Goal: Task Accomplishment & Management: Complete application form

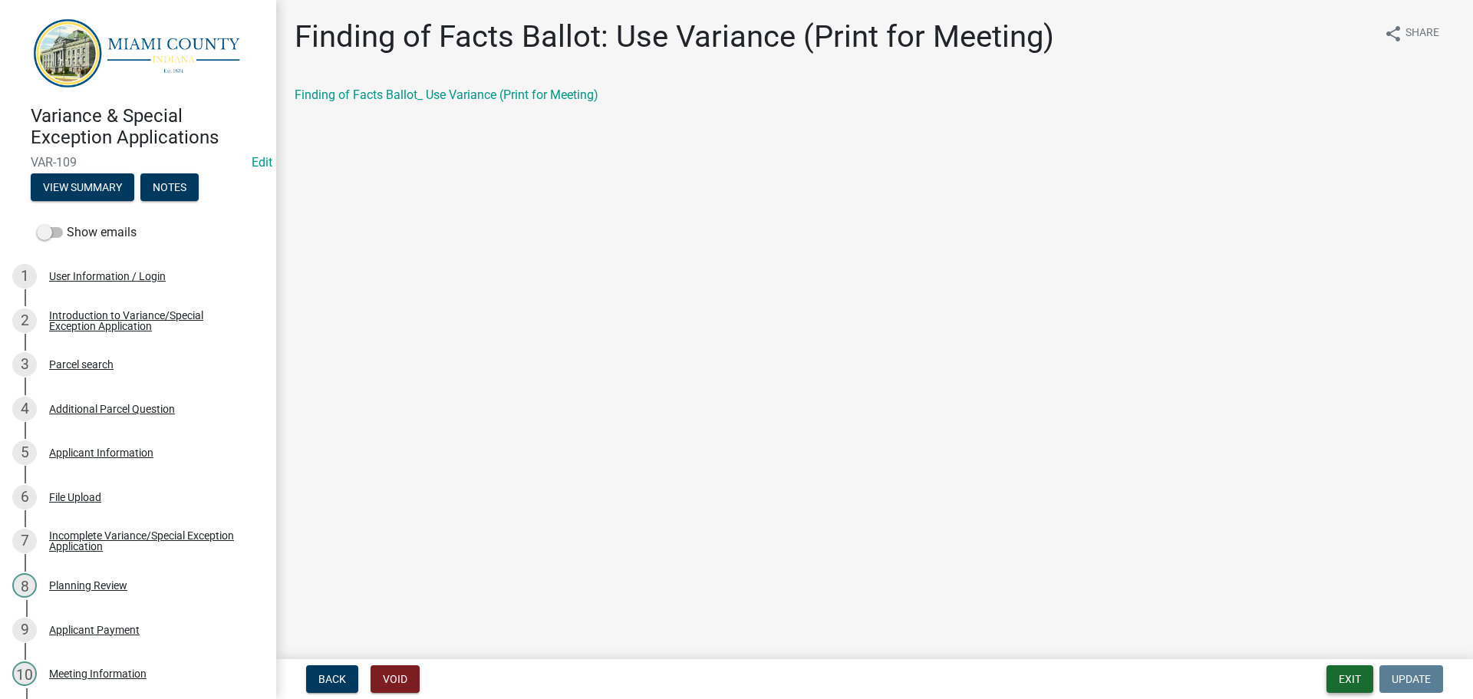
click at [1355, 676] on button "Exit" at bounding box center [1350, 679] width 47 height 28
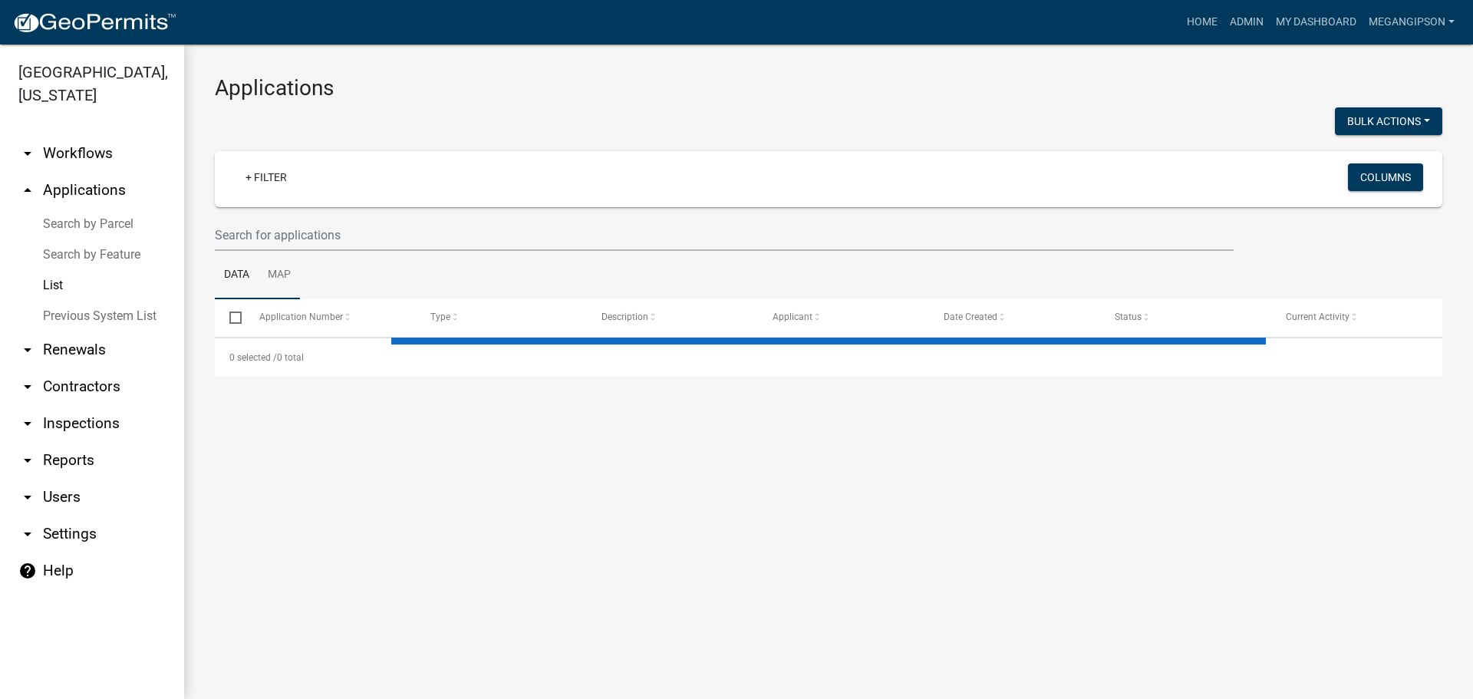
select select "3: 100"
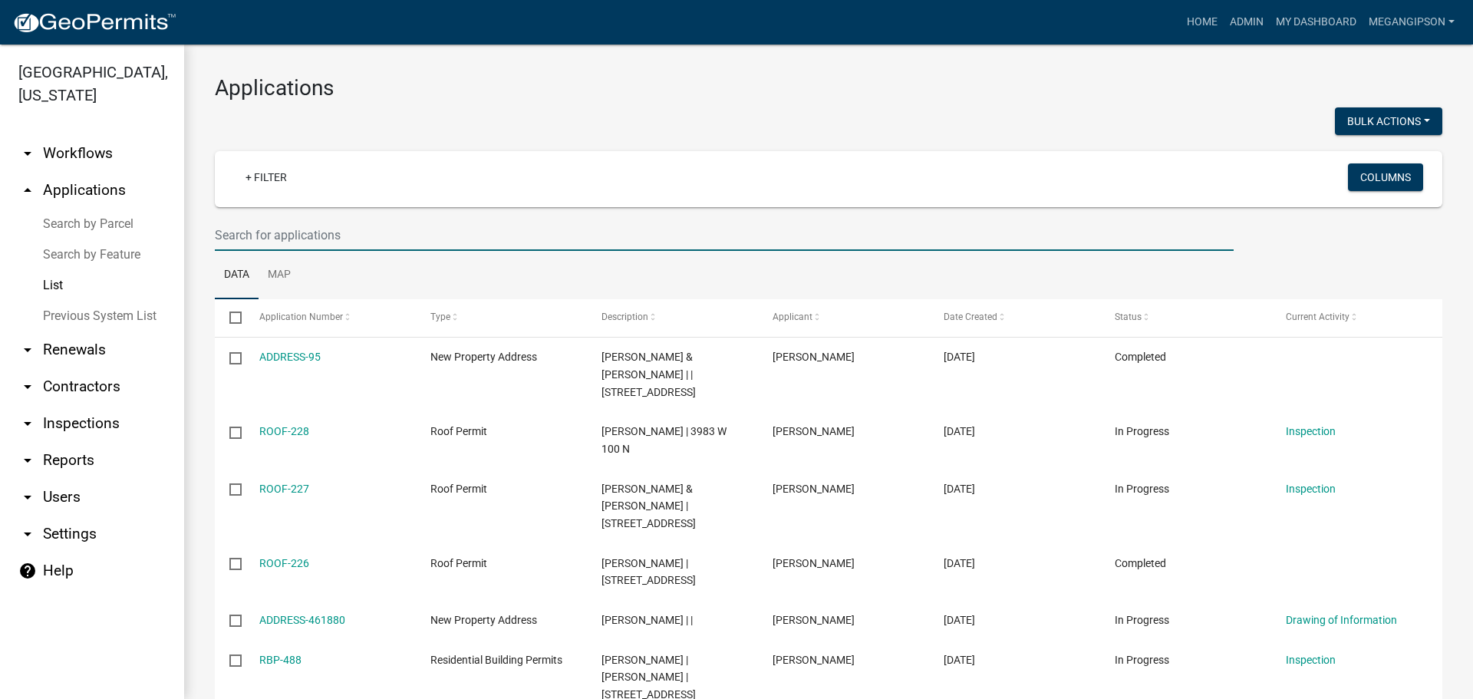
click at [255, 251] on input "text" at bounding box center [724, 234] width 1019 height 31
click at [731, 85] on h3 "Applications" at bounding box center [829, 88] width 1228 height 26
click at [1326, 21] on link "My Dashboard" at bounding box center [1316, 22] width 93 height 29
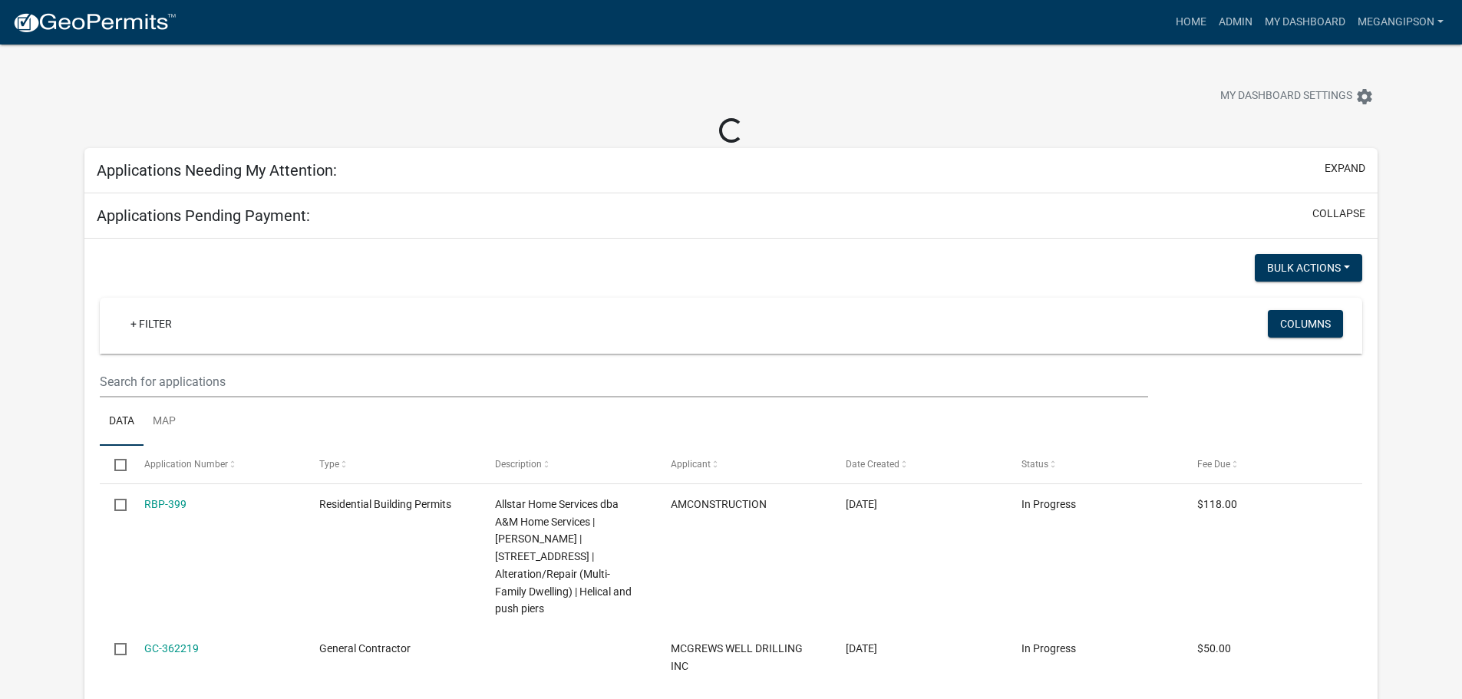
select select "3: 100"
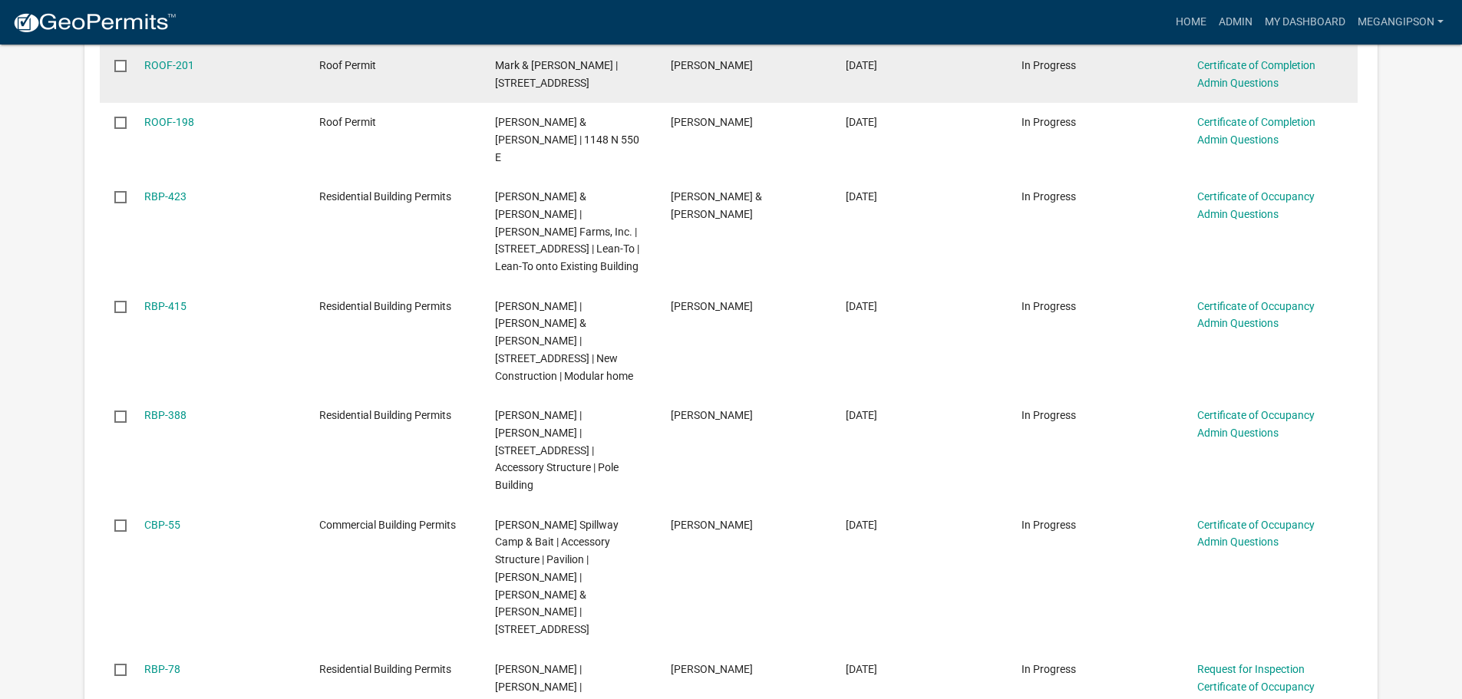
scroll to position [1228, 0]
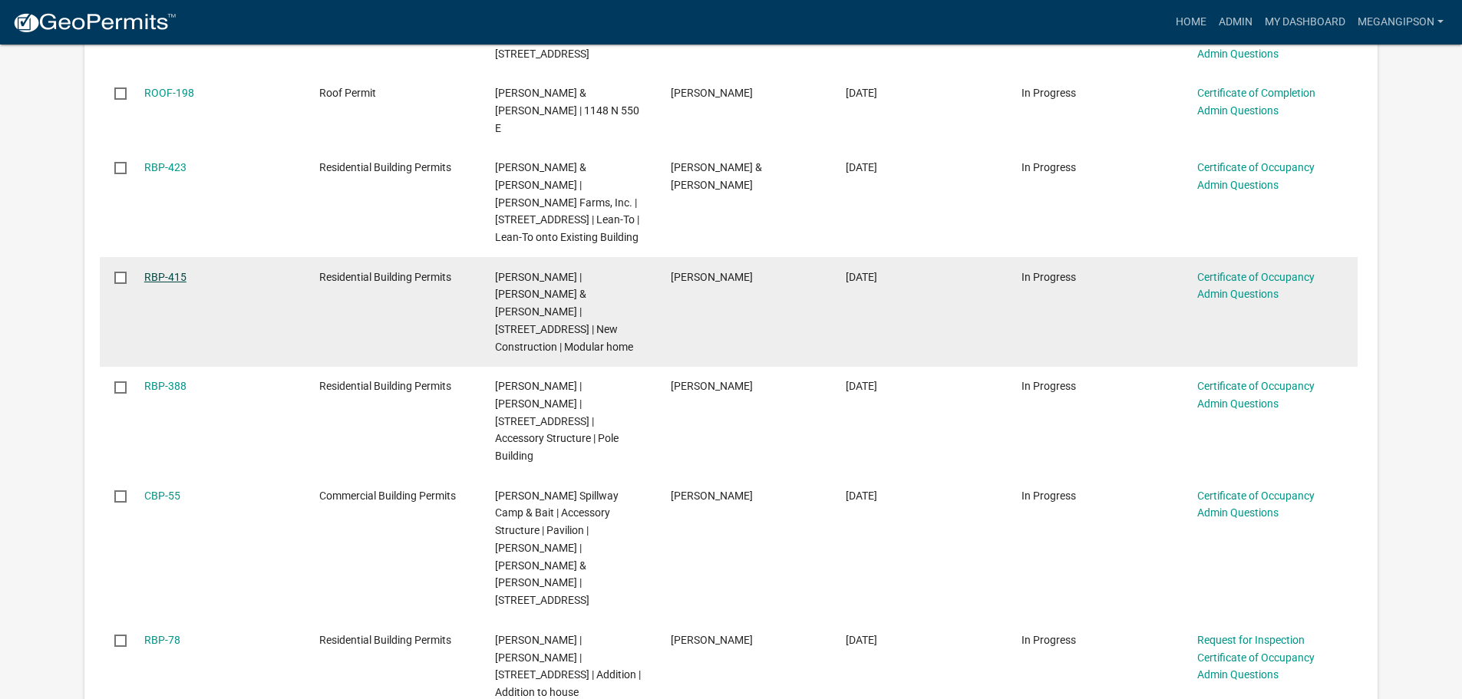
click at [160, 271] on link "RBP-415" at bounding box center [165, 277] width 42 height 12
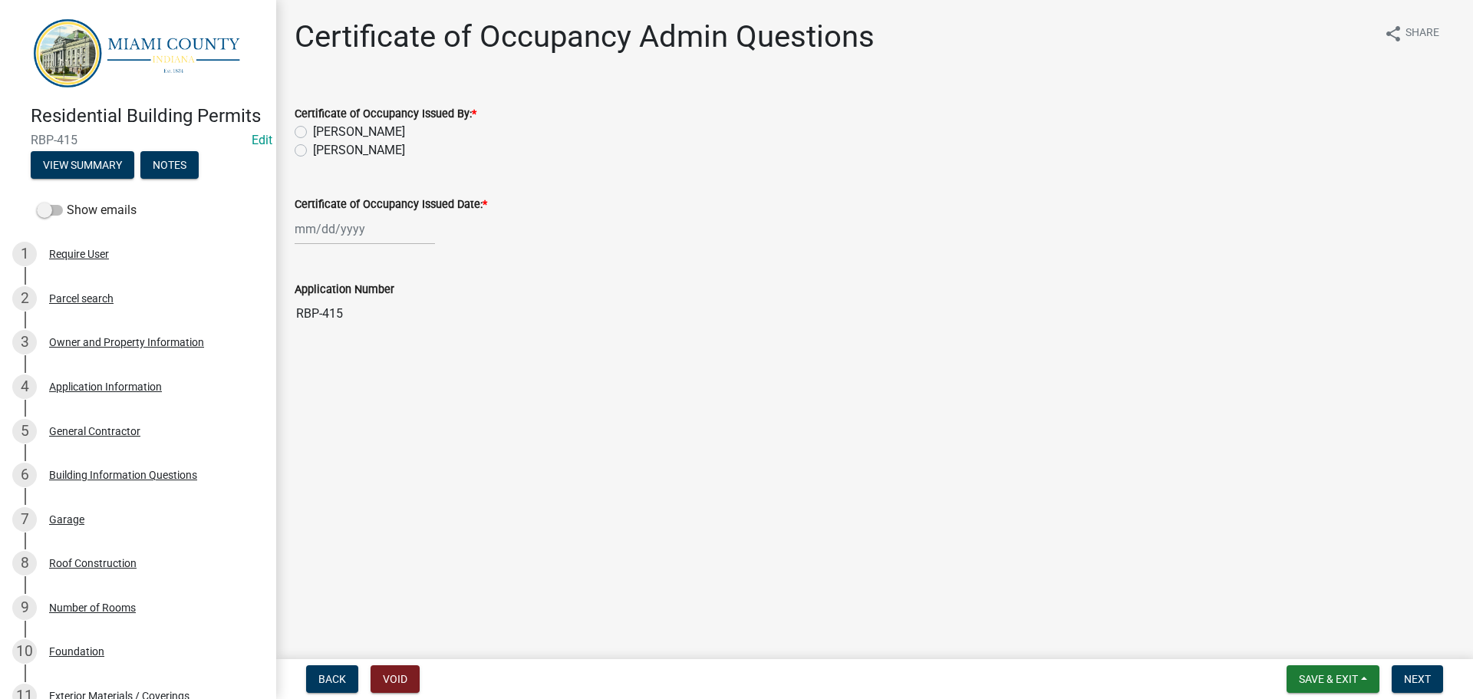
click at [313, 160] on label "[PERSON_NAME]" at bounding box center [359, 150] width 92 height 18
click at [313, 151] on input "[PERSON_NAME]" at bounding box center [318, 146] width 10 height 10
radio input "true"
click at [352, 245] on div at bounding box center [365, 228] width 140 height 31
select select "8"
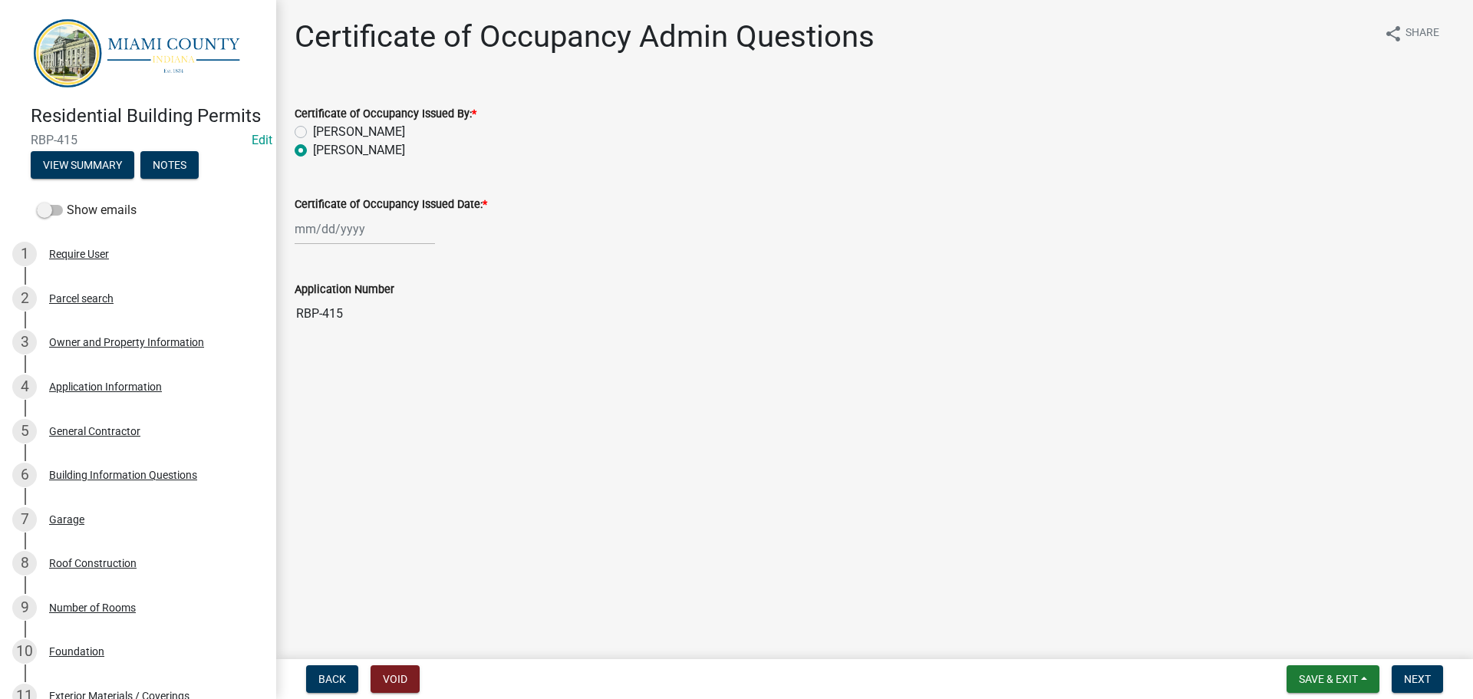
select select "2025"
click at [339, 381] on div "12" at bounding box center [334, 368] width 25 height 25
type input "[DATE]"
click at [1426, 668] on button "Next" at bounding box center [1417, 679] width 51 height 28
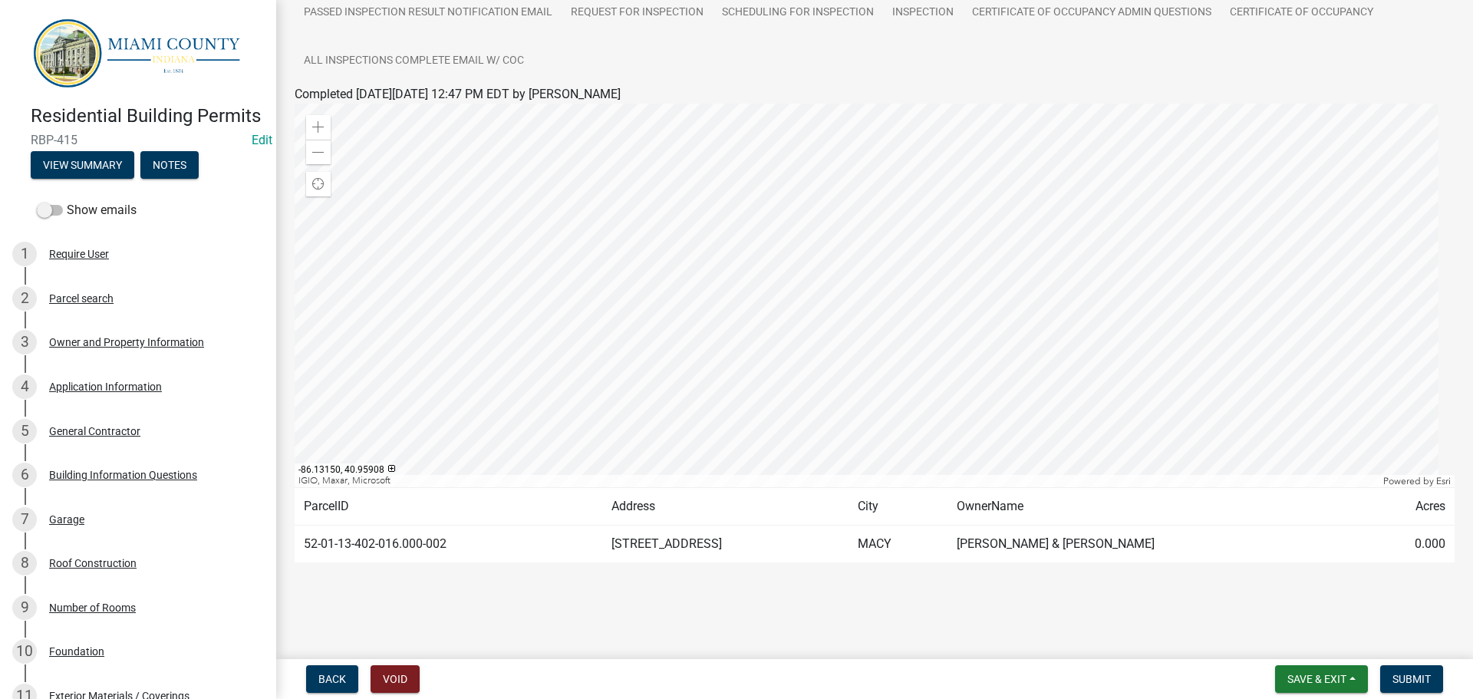
scroll to position [361, 0]
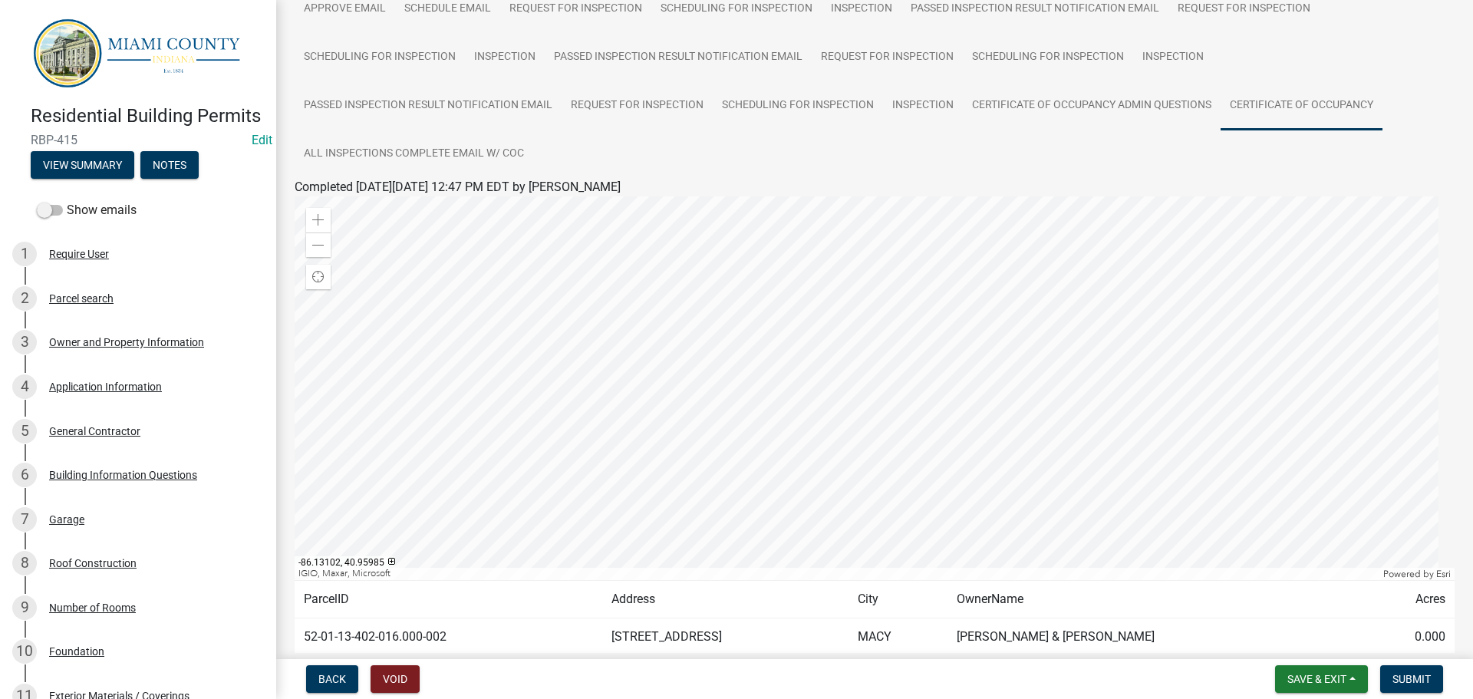
click at [1221, 130] on link "Certificate of Occupancy" at bounding box center [1302, 105] width 162 height 49
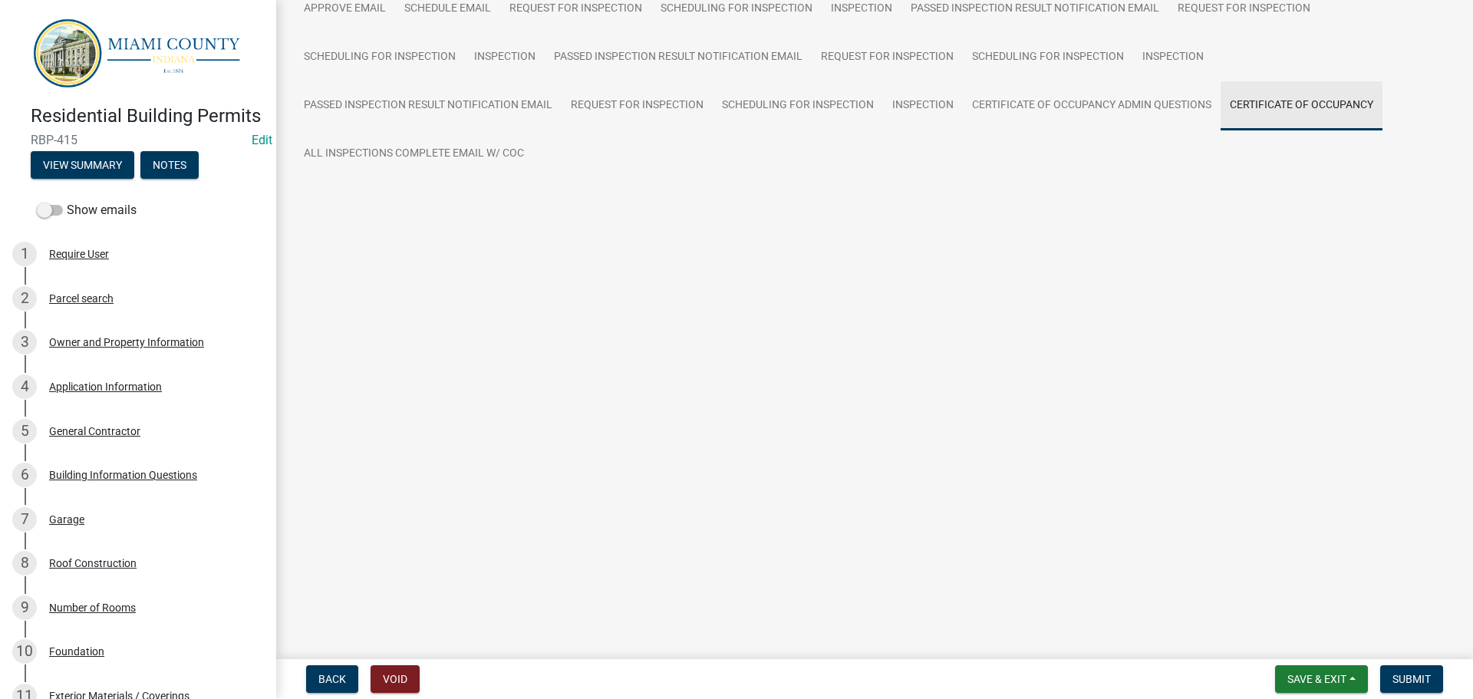
scroll to position [130, 0]
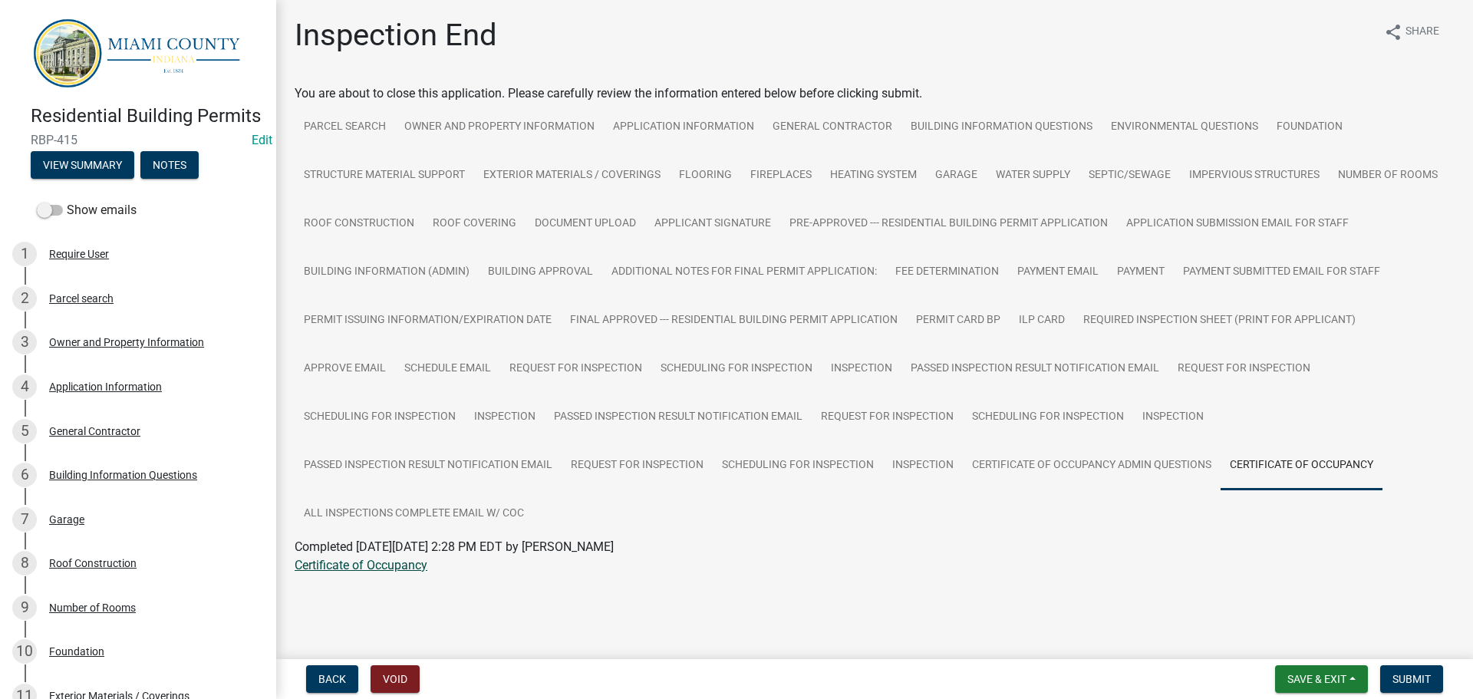
click at [415, 559] on link "Certificate of Occupancy" at bounding box center [361, 565] width 133 height 15
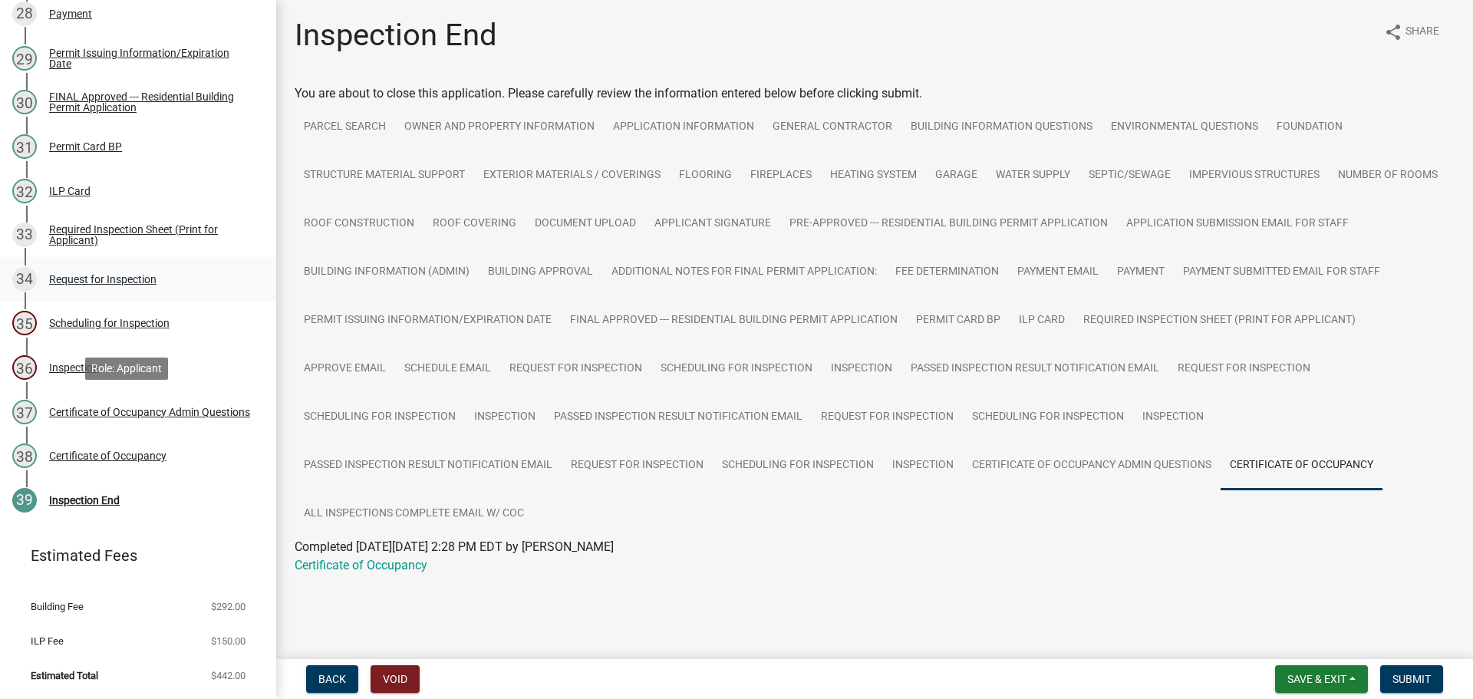
scroll to position [1535, 0]
click at [119, 468] on div "38 Certificate of Occupancy" at bounding box center [131, 456] width 239 height 25
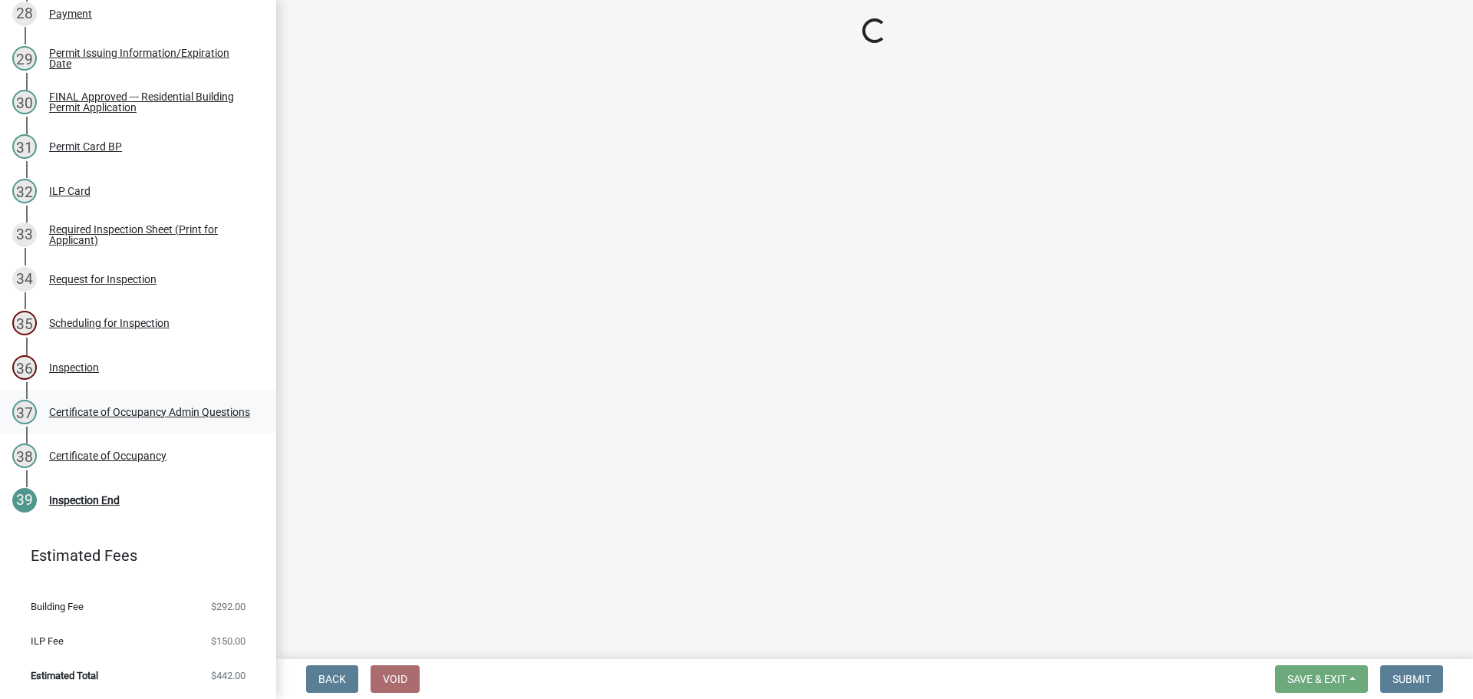
click at [137, 417] on div "Certificate of Occupancy Admin Questions" at bounding box center [149, 412] width 201 height 11
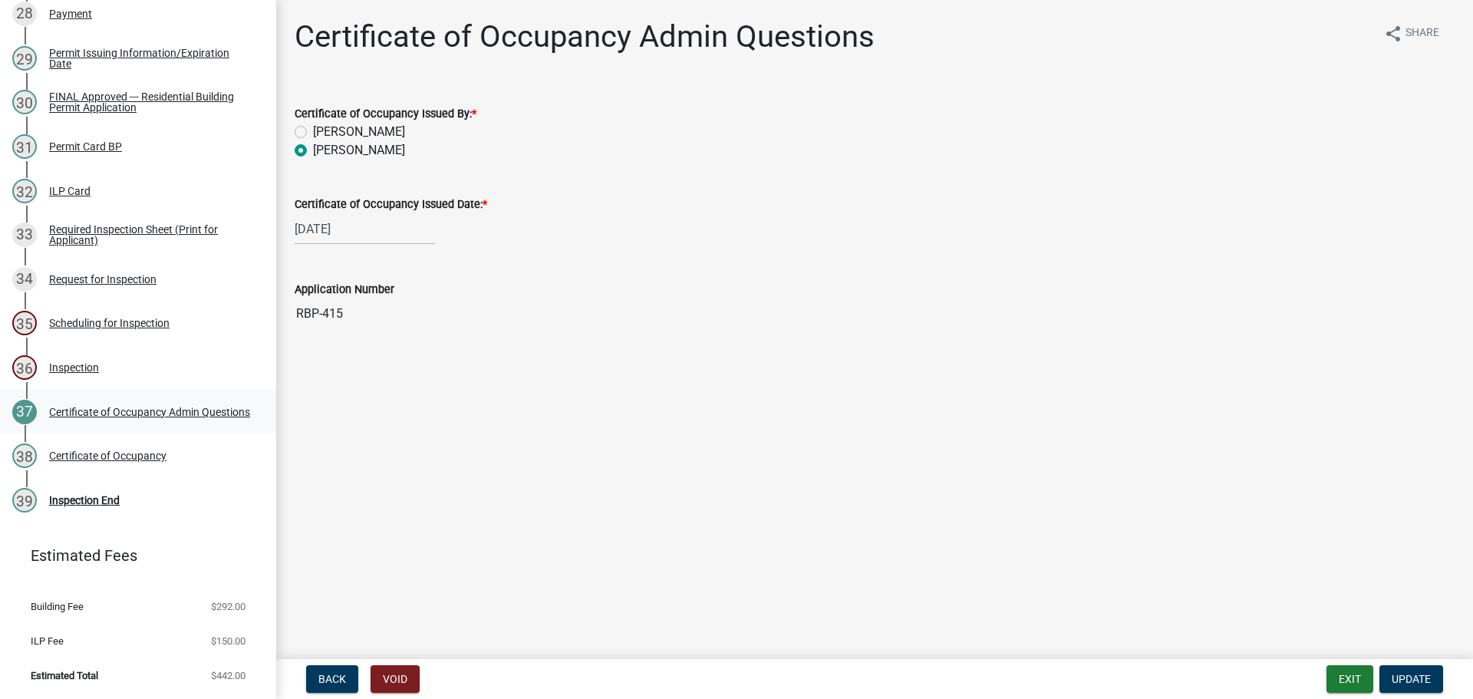
click at [137, 417] on div "Certificate of Occupancy Admin Questions" at bounding box center [149, 412] width 201 height 11
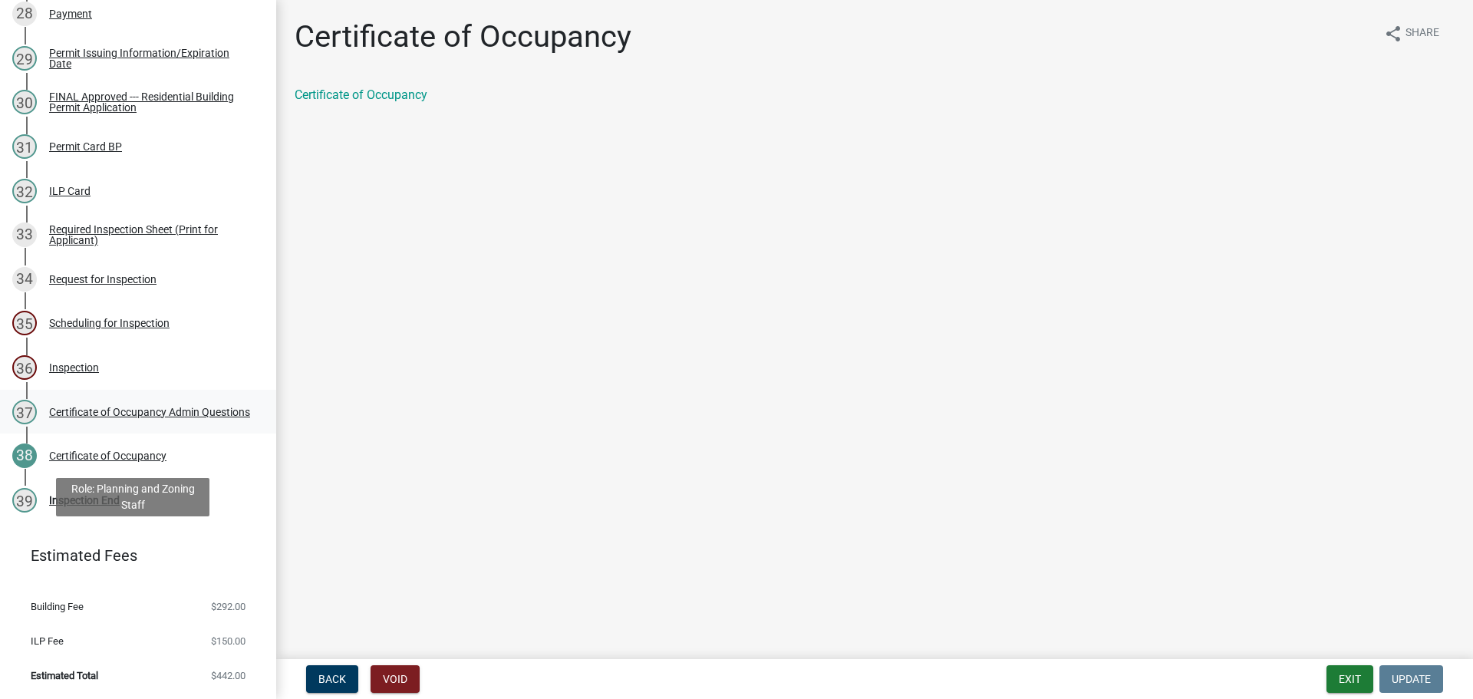
click at [104, 417] on div "Certificate of Occupancy Admin Questions" at bounding box center [149, 412] width 201 height 11
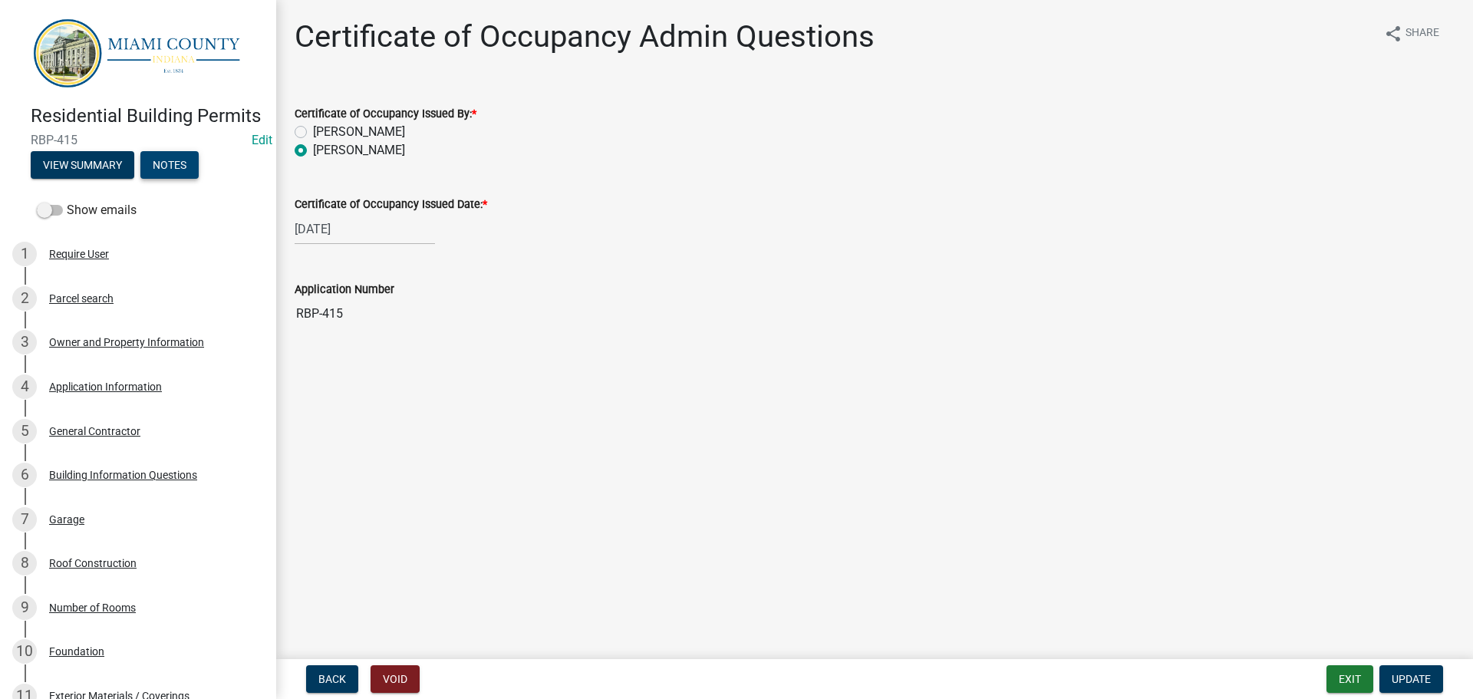
click at [199, 179] on button "Notes" at bounding box center [169, 165] width 58 height 28
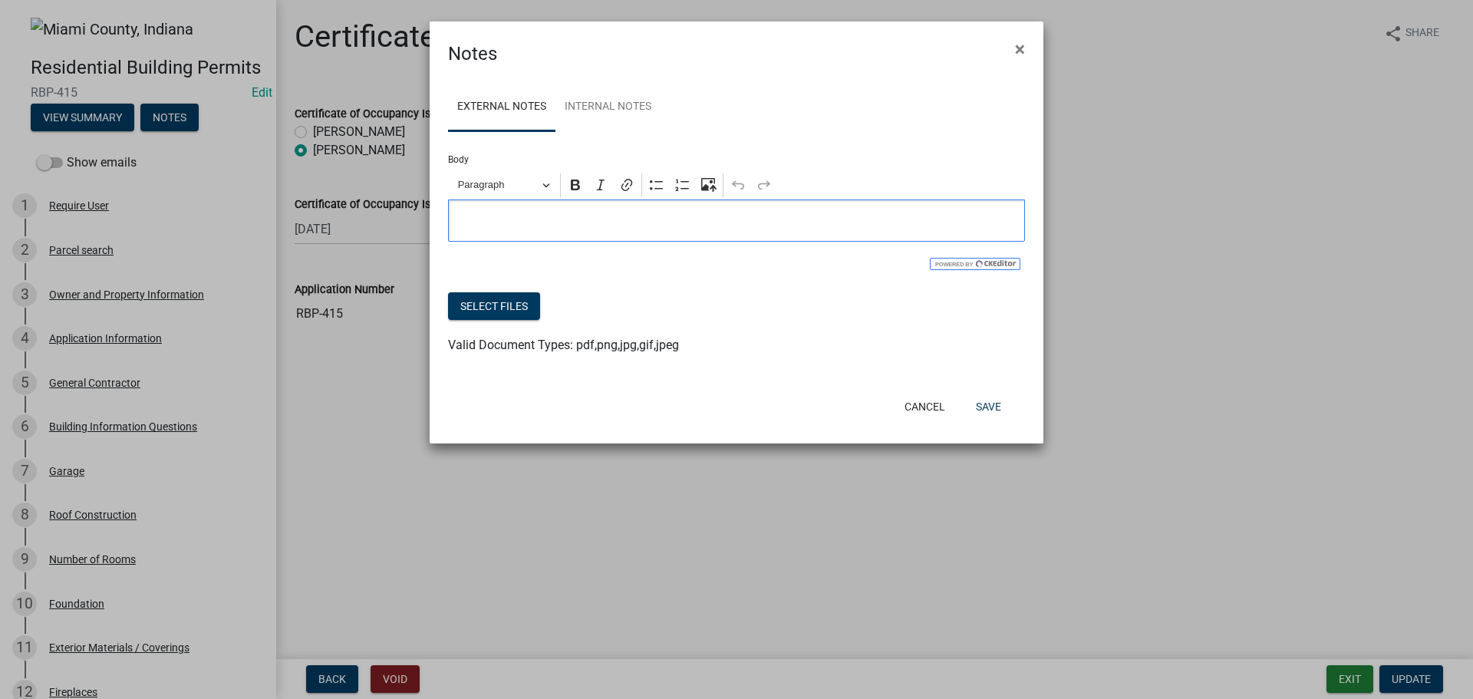
click at [590, 242] on div "Editor editing area: main. Press Alt+0 for help." at bounding box center [736, 221] width 577 height 42
click at [533, 320] on button "Select files" at bounding box center [494, 306] width 92 height 28
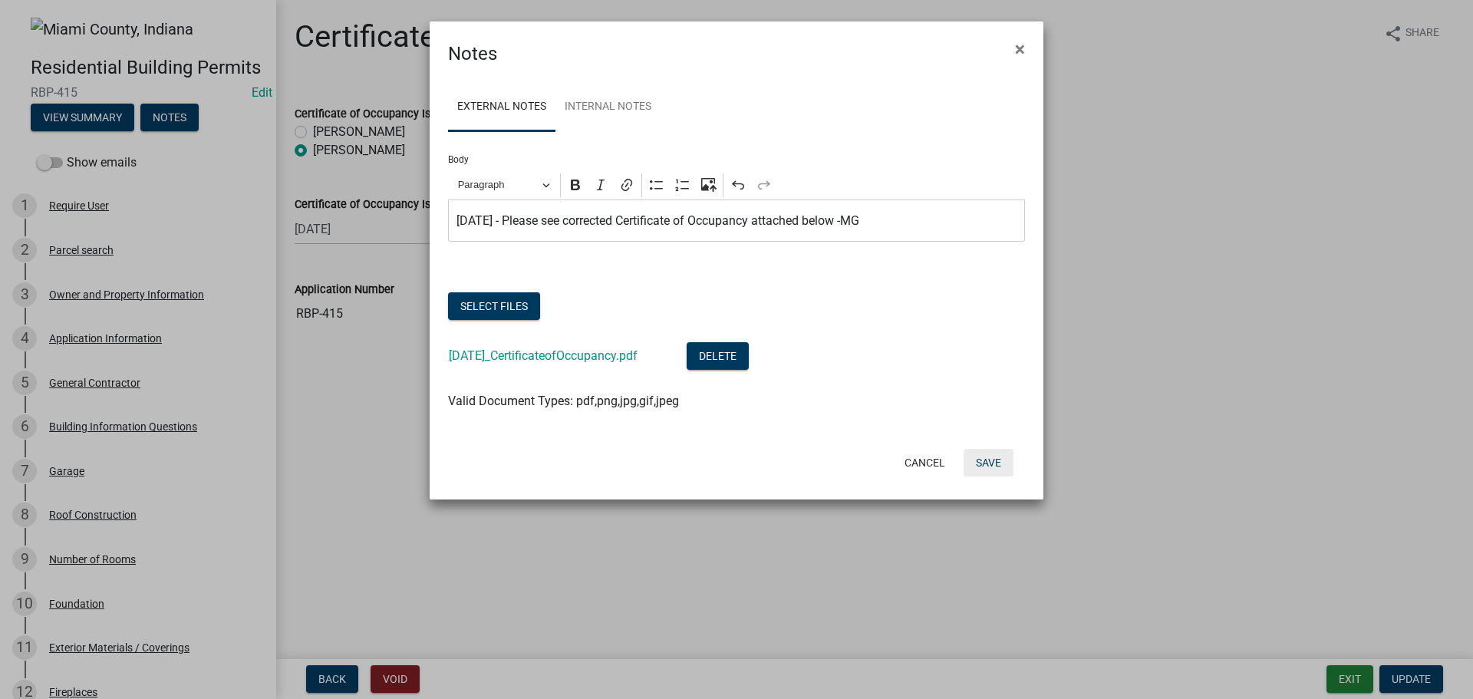
click at [970, 477] on button "Save" at bounding box center [989, 463] width 50 height 28
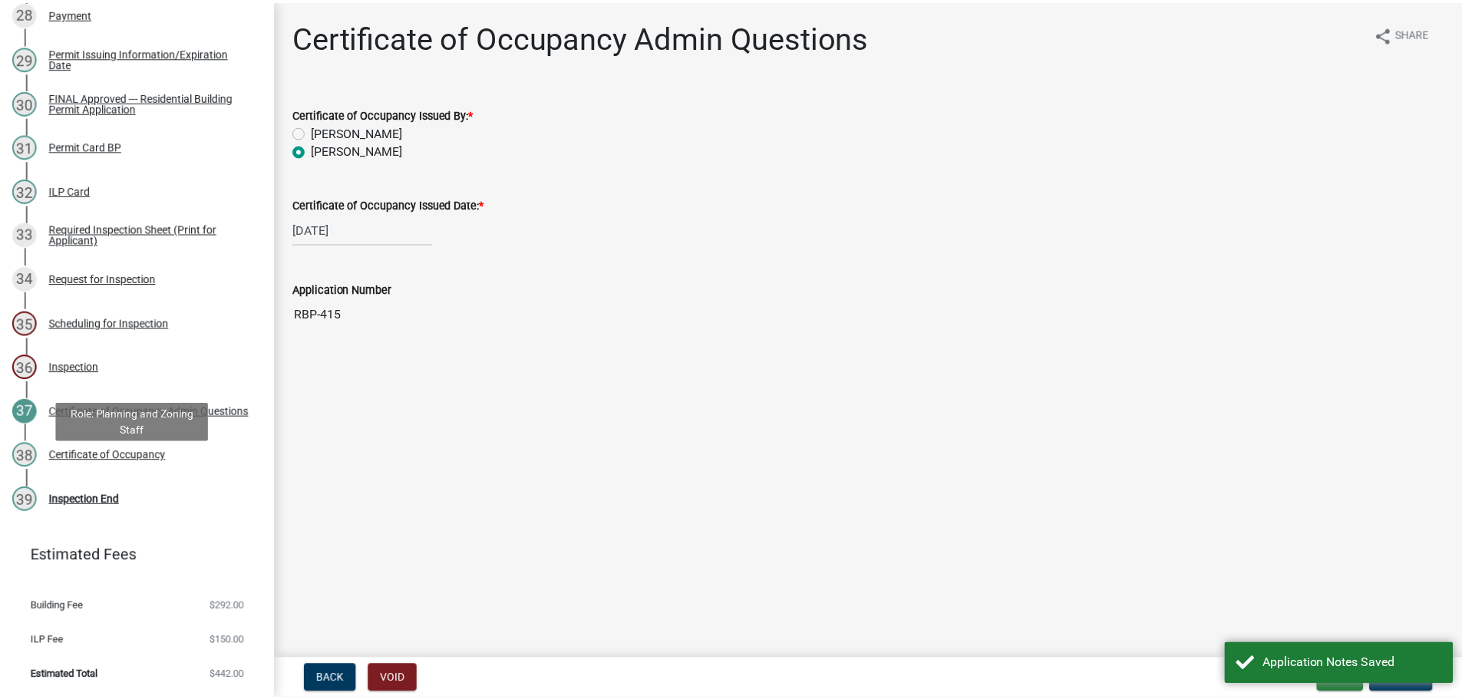
scroll to position [1670, 0]
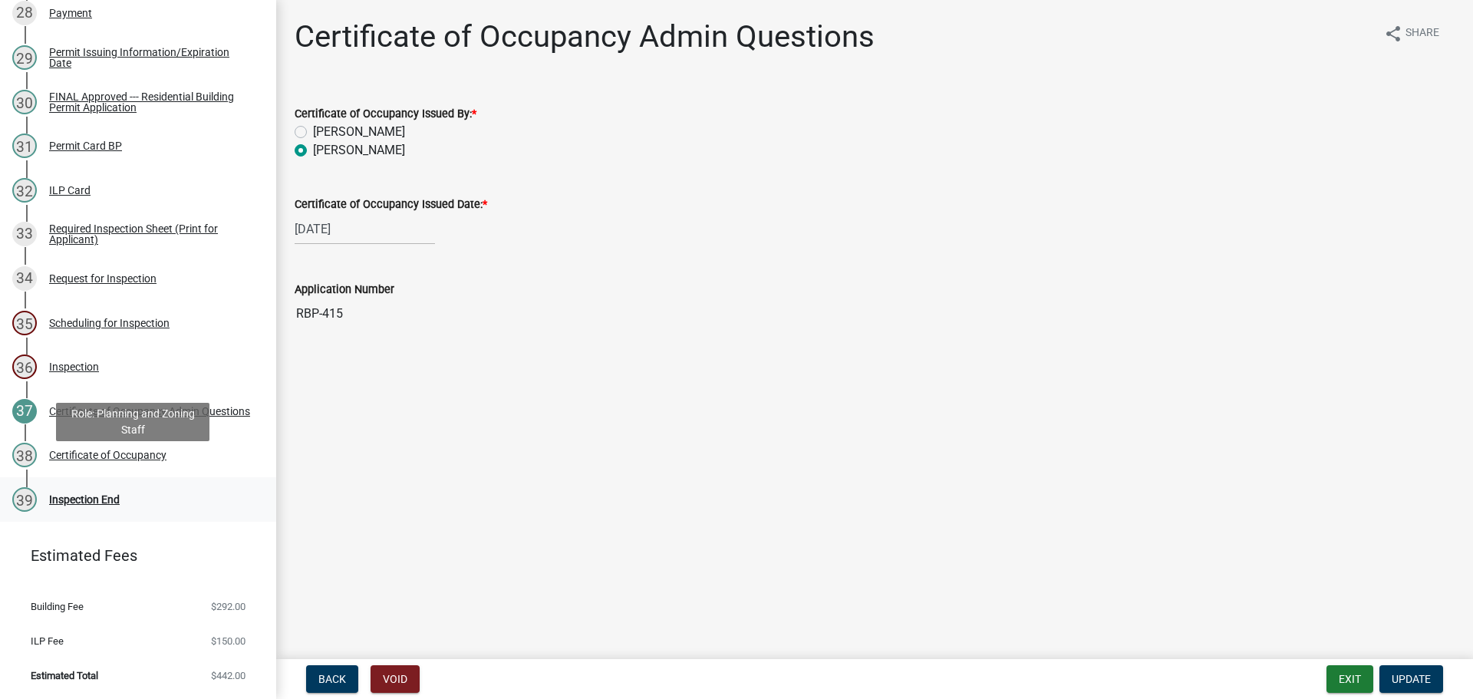
click at [140, 487] on div "39 Inspection End" at bounding box center [131, 499] width 239 height 25
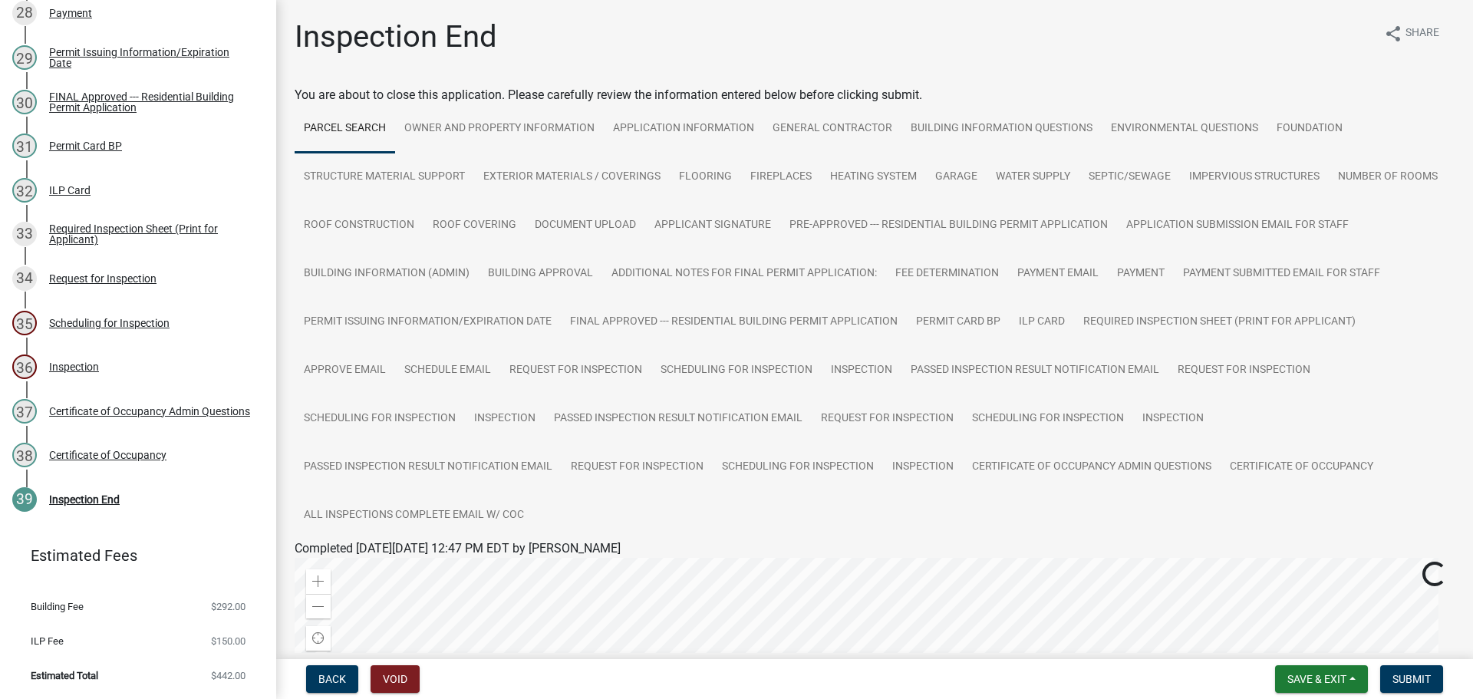
click at [1445, 668] on form "Save & Exit Save Save & Exit Submit" at bounding box center [1359, 679] width 180 height 28
click at [1427, 673] on span "Submit" at bounding box center [1412, 679] width 38 height 12
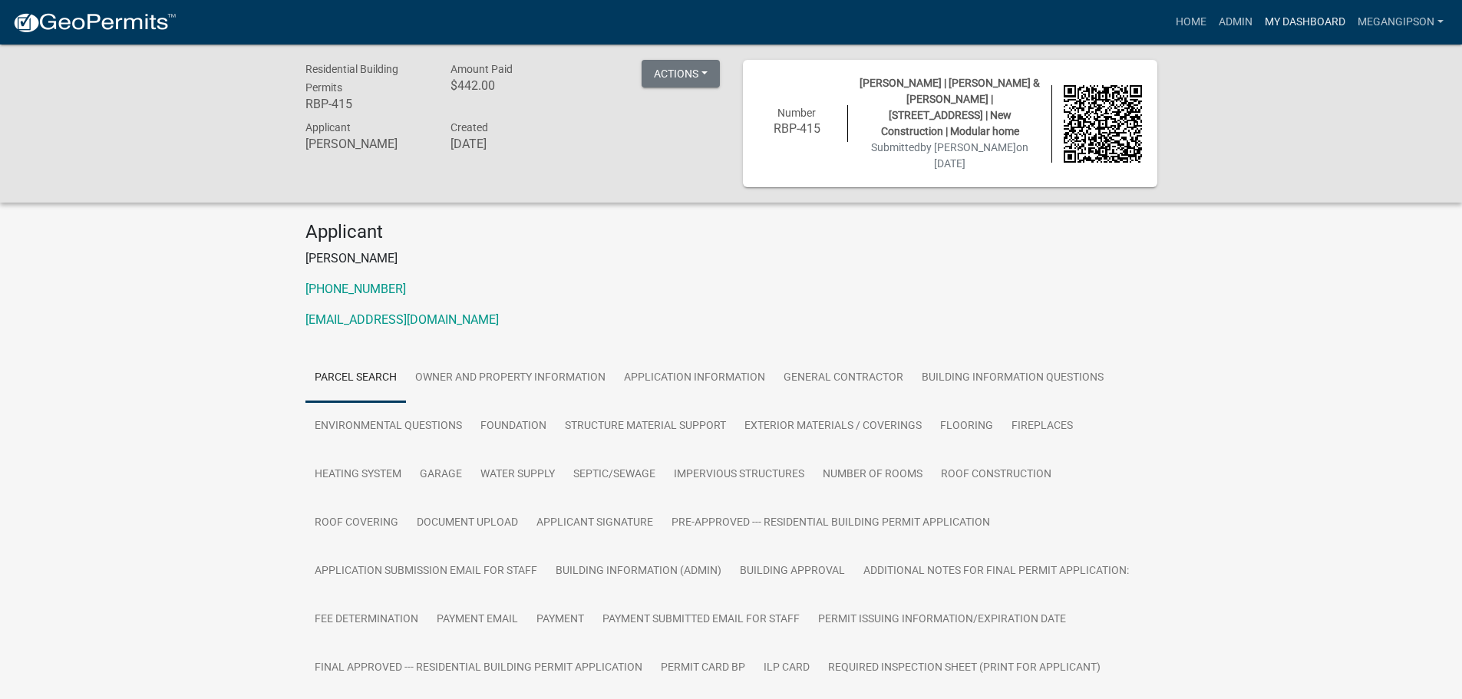
click at [1259, 20] on link "My Dashboard" at bounding box center [1305, 22] width 93 height 29
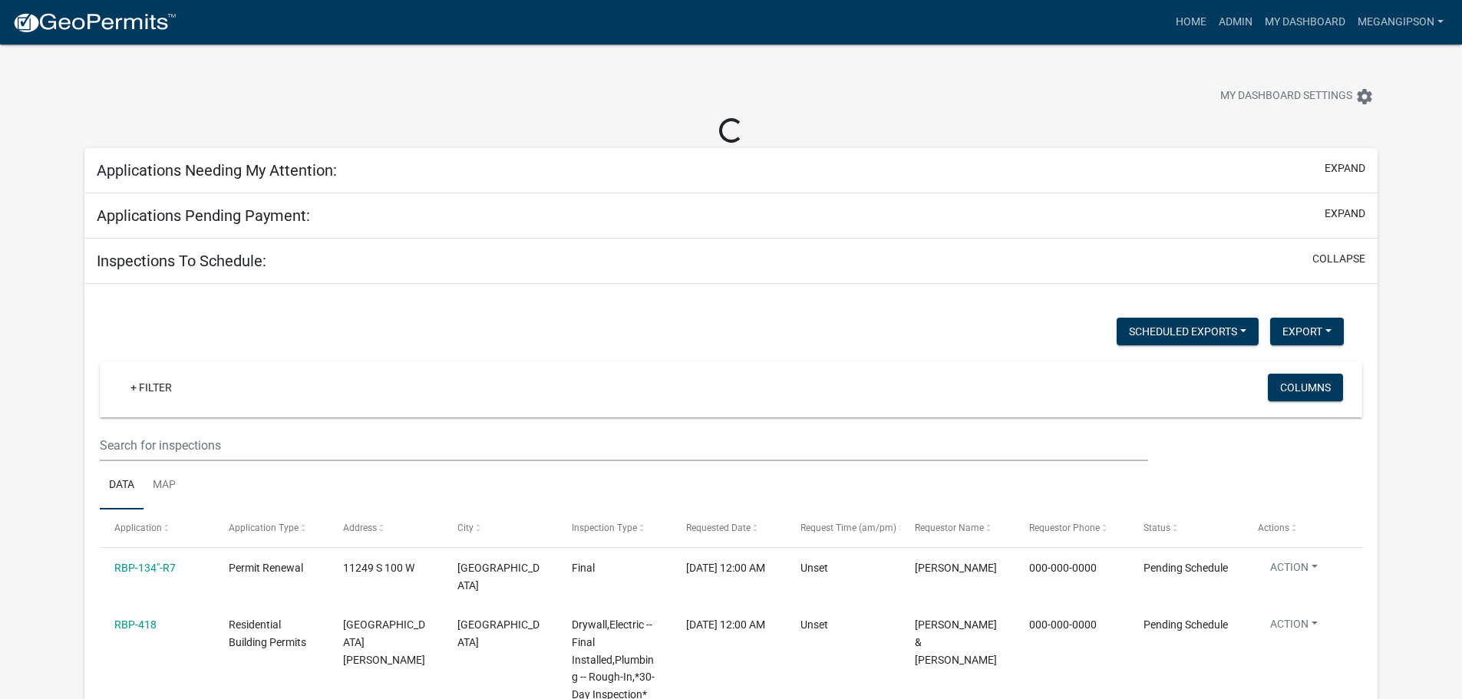
select select "3: 100"
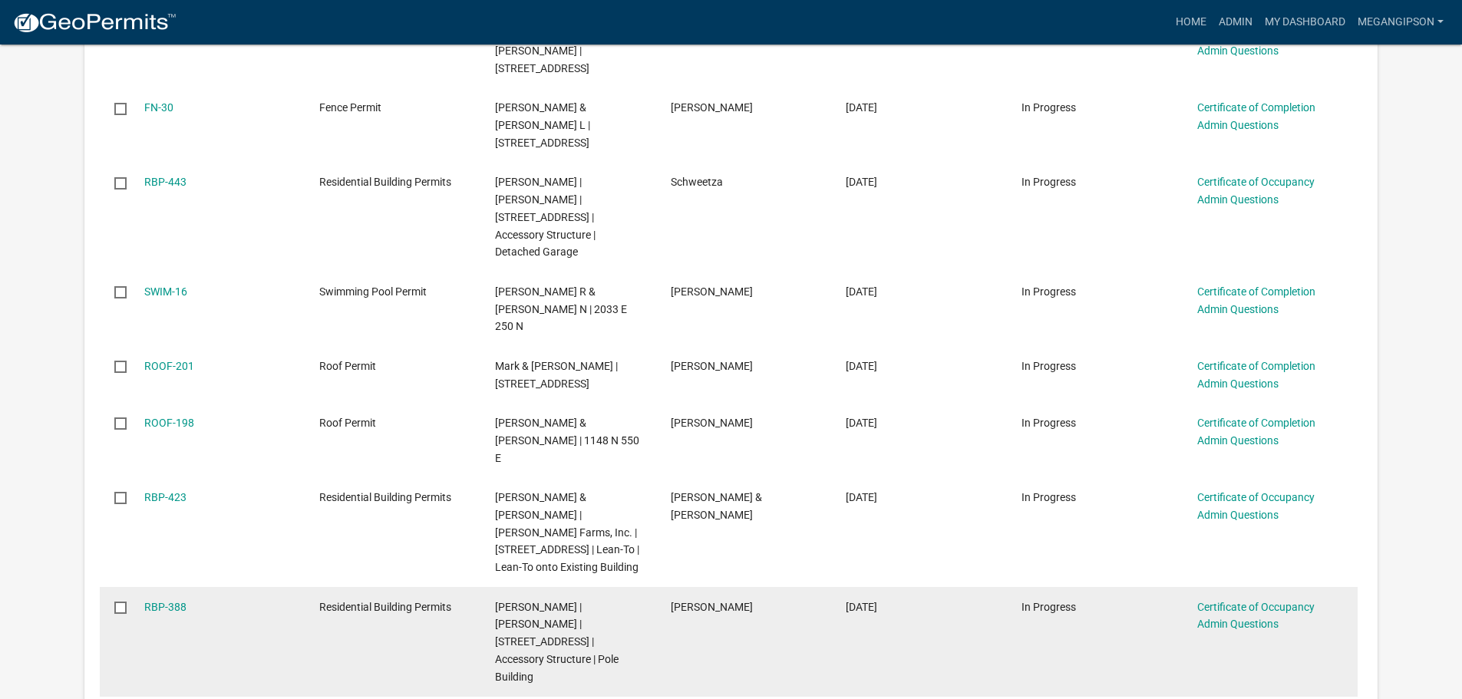
scroll to position [1151, 0]
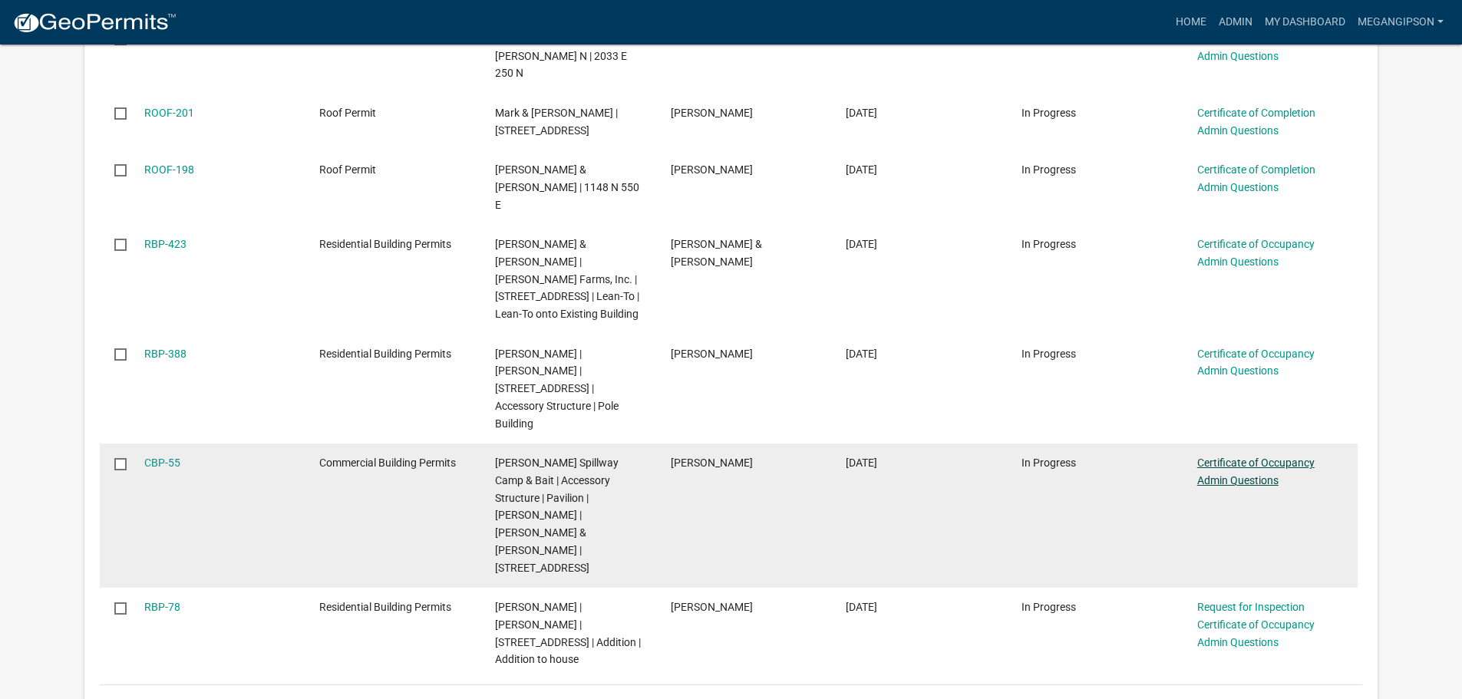
click at [1241, 457] on link "Certificate of Occupancy Admin Questions" at bounding box center [1255, 472] width 117 height 30
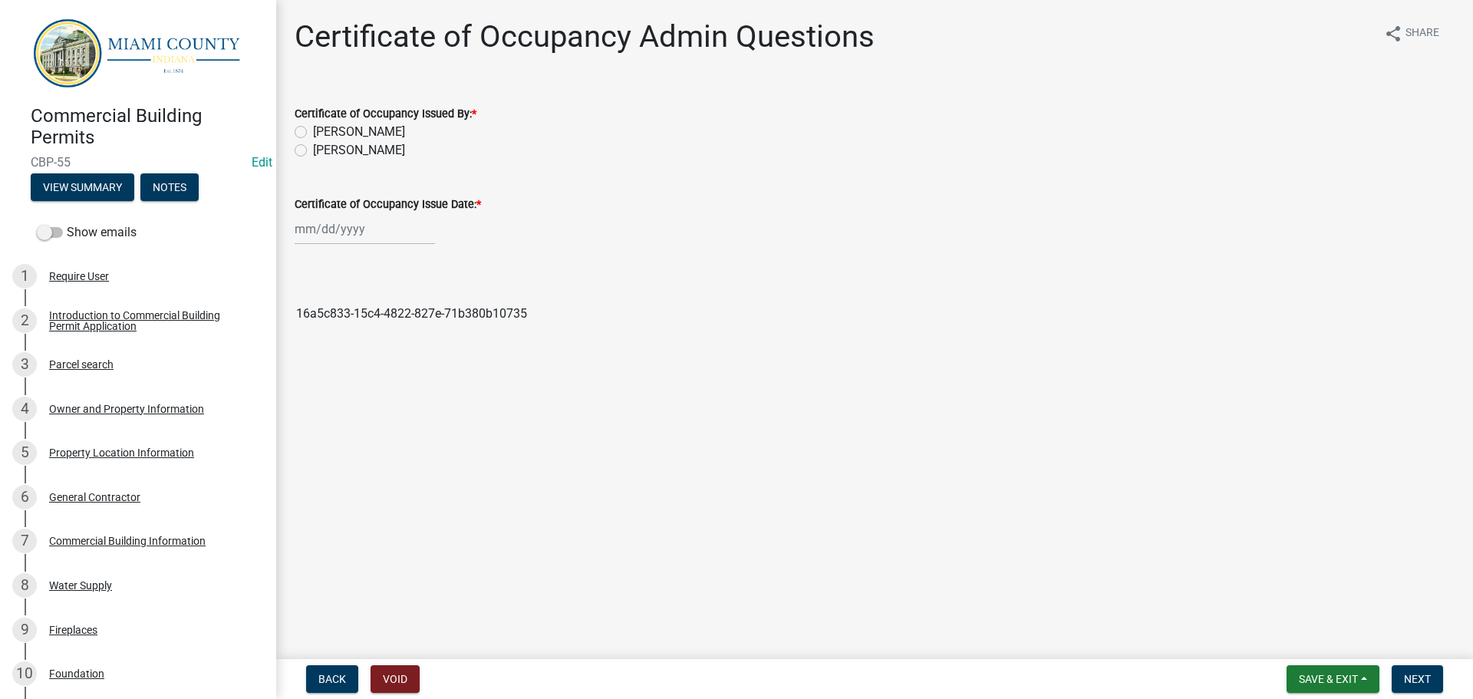
click at [313, 160] on label "[PERSON_NAME]" at bounding box center [359, 150] width 92 height 18
click at [313, 151] on input "[PERSON_NAME]" at bounding box center [318, 146] width 10 height 10
radio input "true"
click at [329, 245] on div at bounding box center [365, 228] width 140 height 31
select select "8"
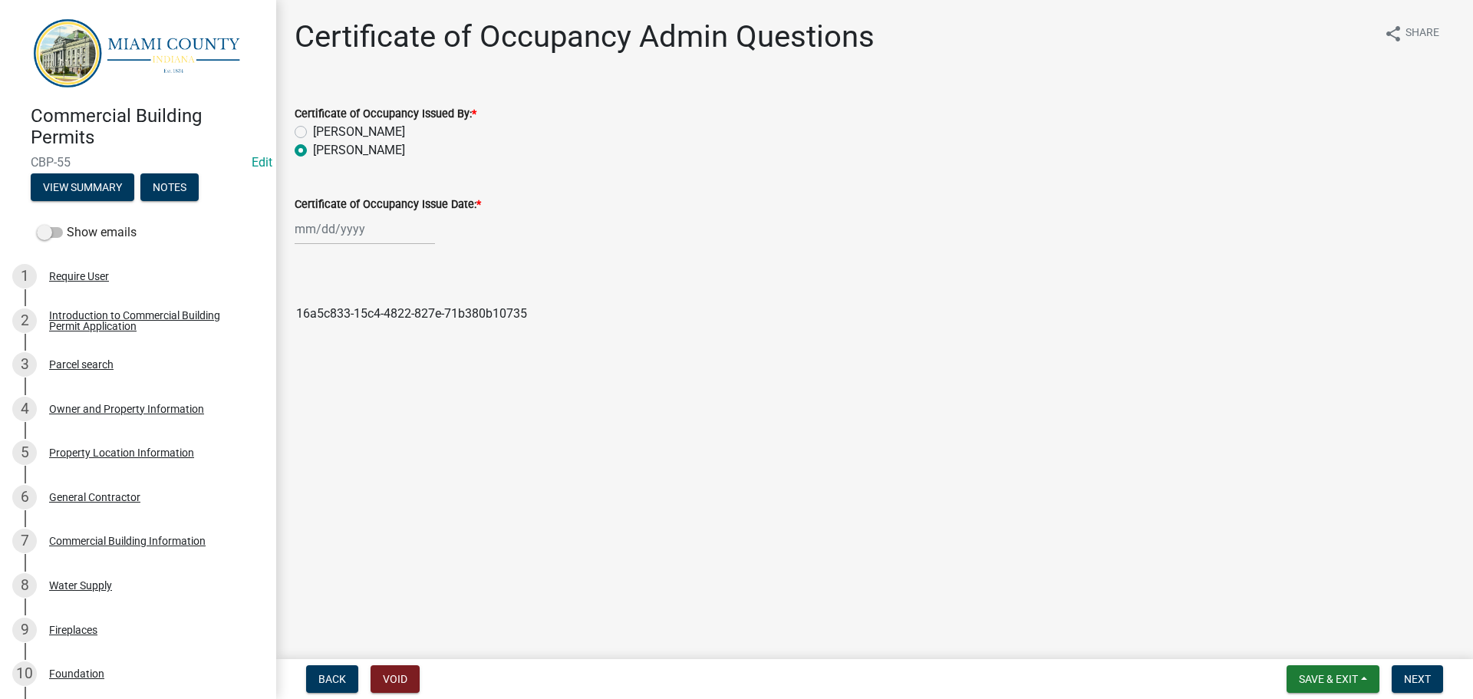
select select "2025"
click at [343, 381] on div "12" at bounding box center [334, 368] width 25 height 25
type input "[DATE]"
click at [1424, 676] on span "Next" at bounding box center [1417, 679] width 27 height 12
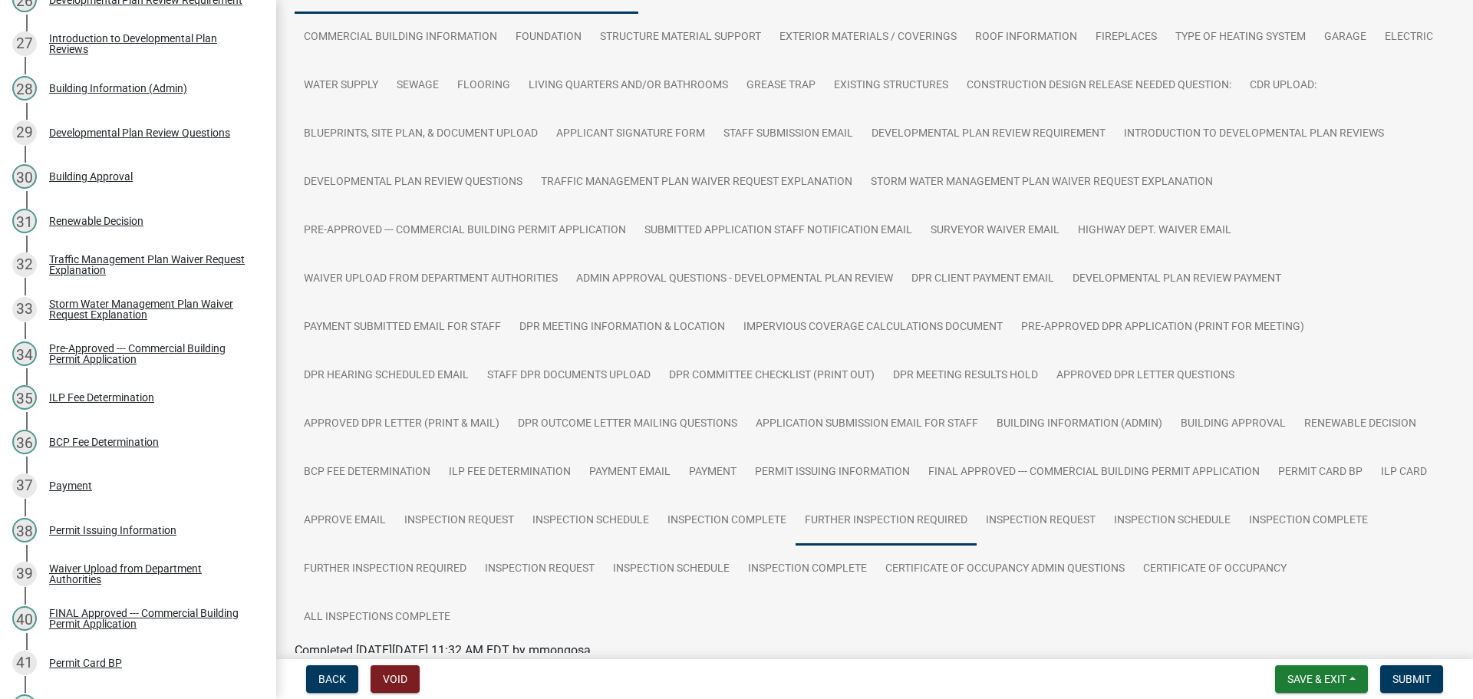
scroll to position [460, 0]
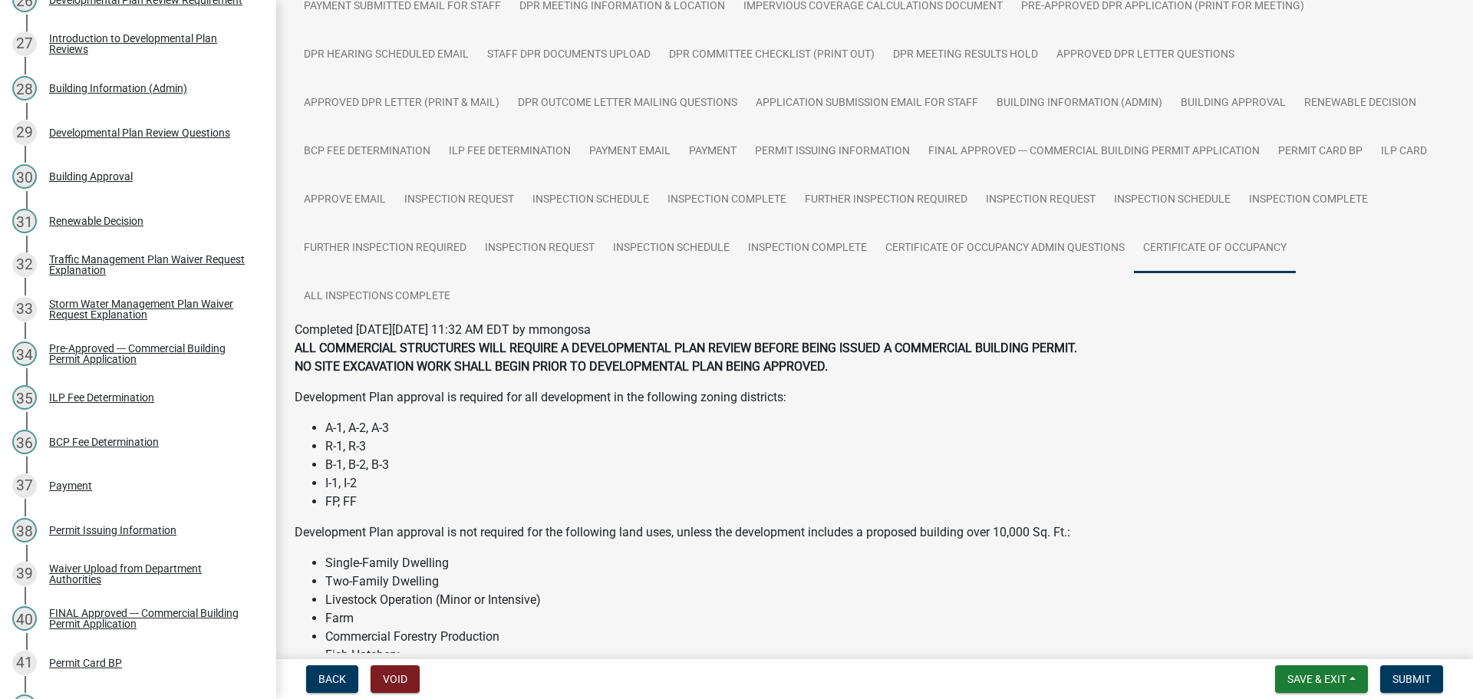
click at [1296, 273] on link "Certificate of Occupancy" at bounding box center [1215, 248] width 162 height 49
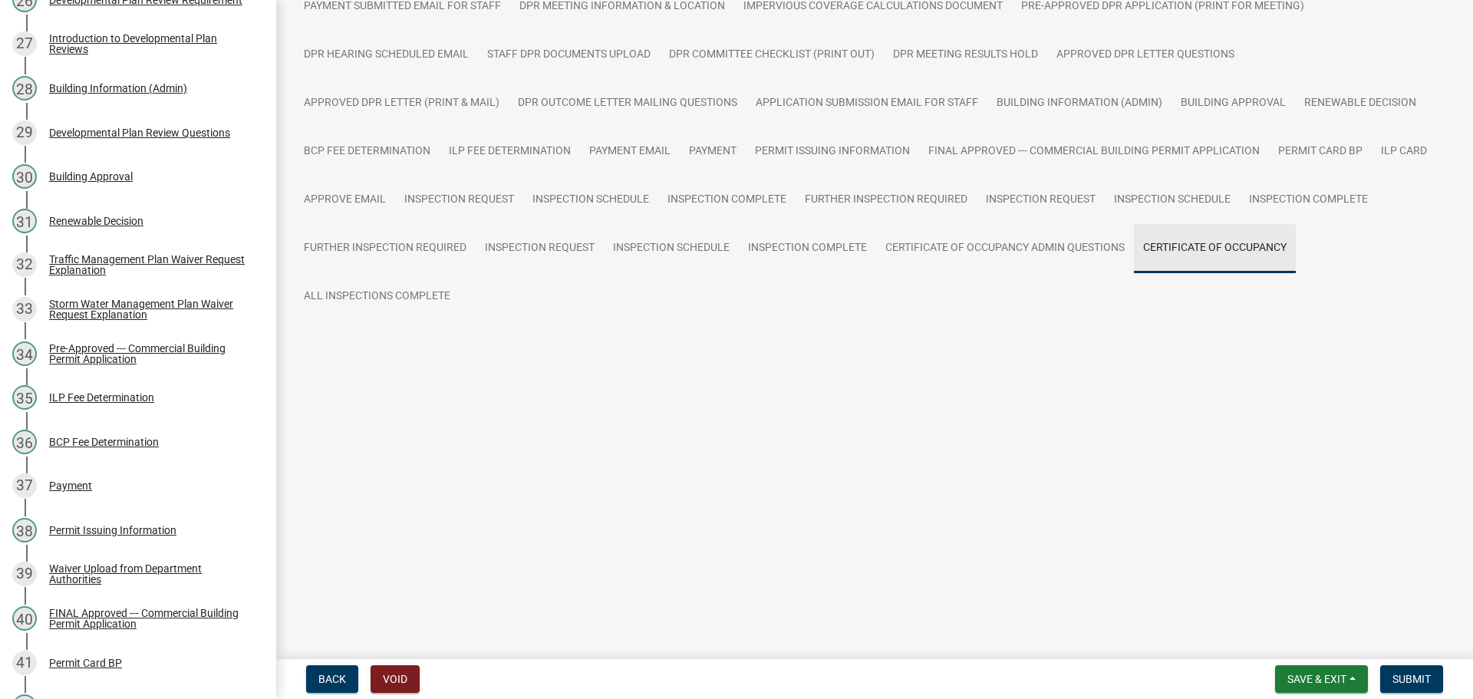
scroll to position [455, 0]
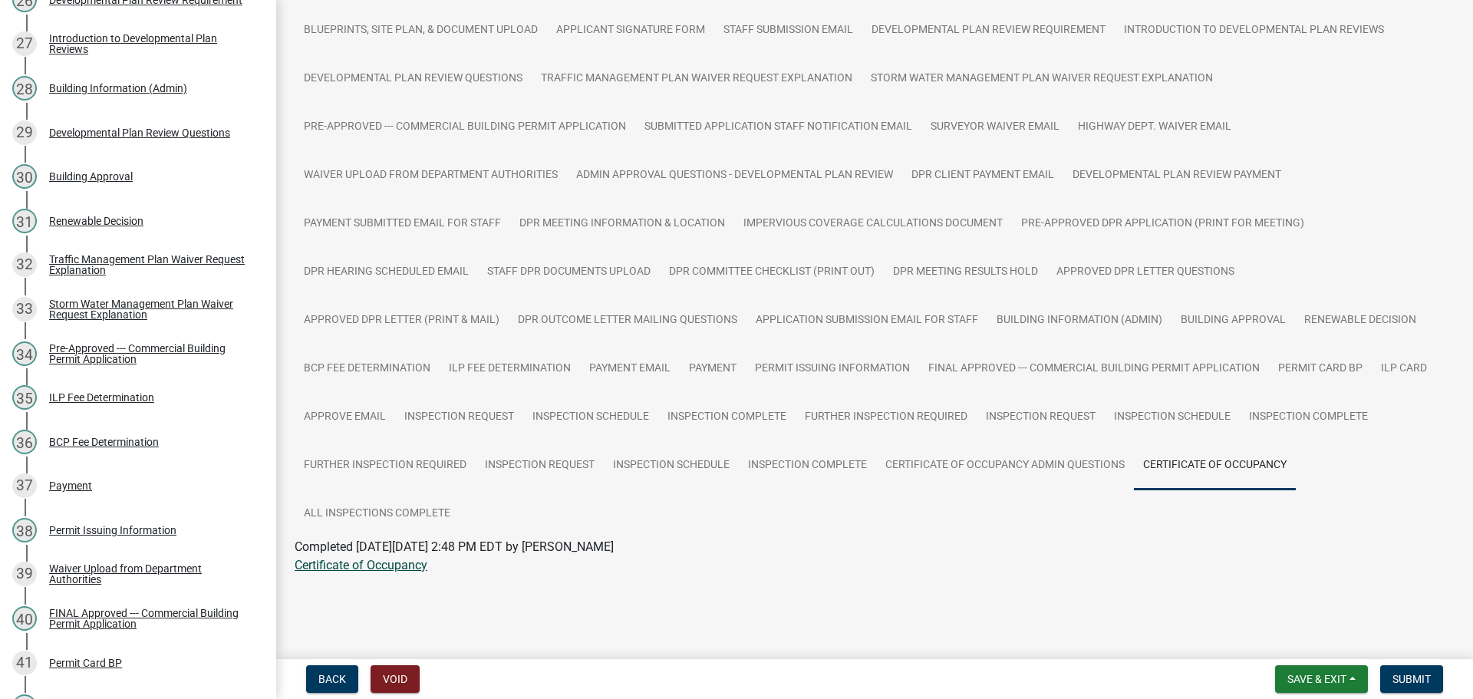
click at [347, 558] on link "Certificate of Occupancy" at bounding box center [361, 565] width 133 height 15
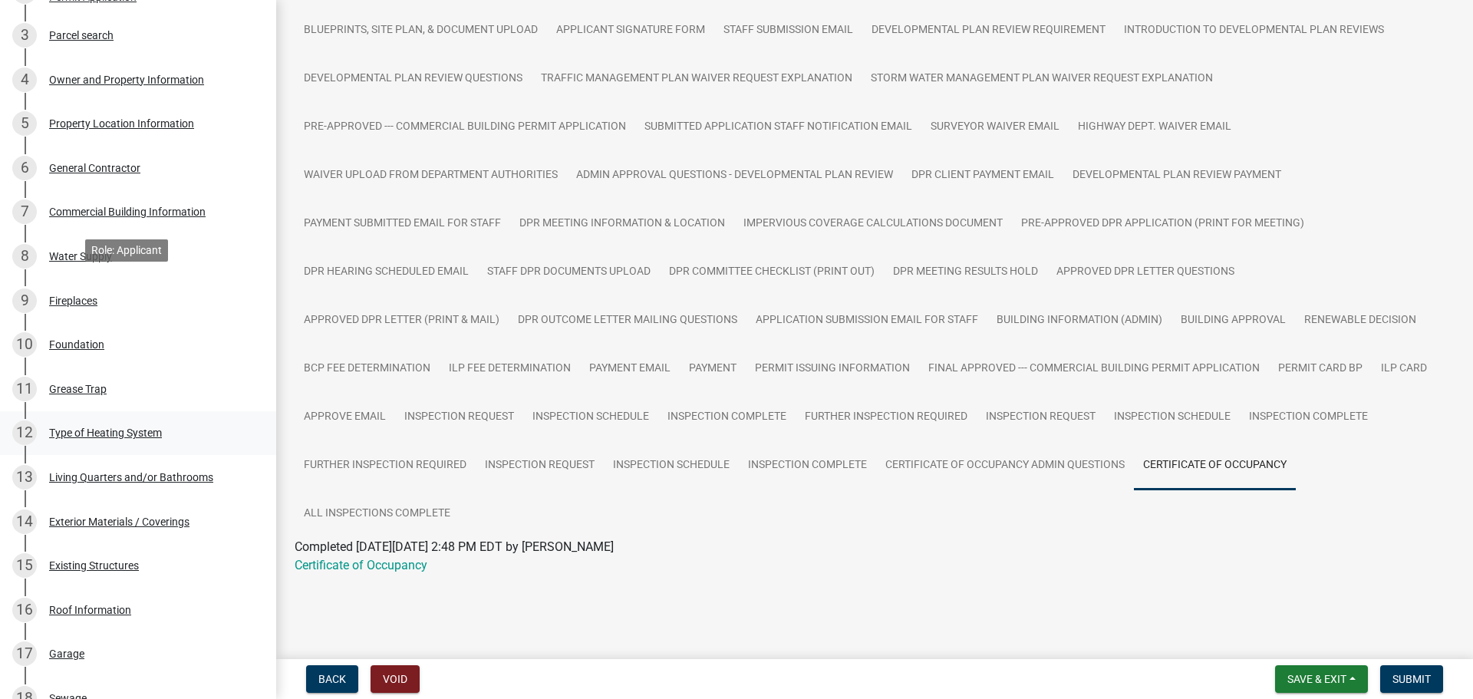
scroll to position [0, 0]
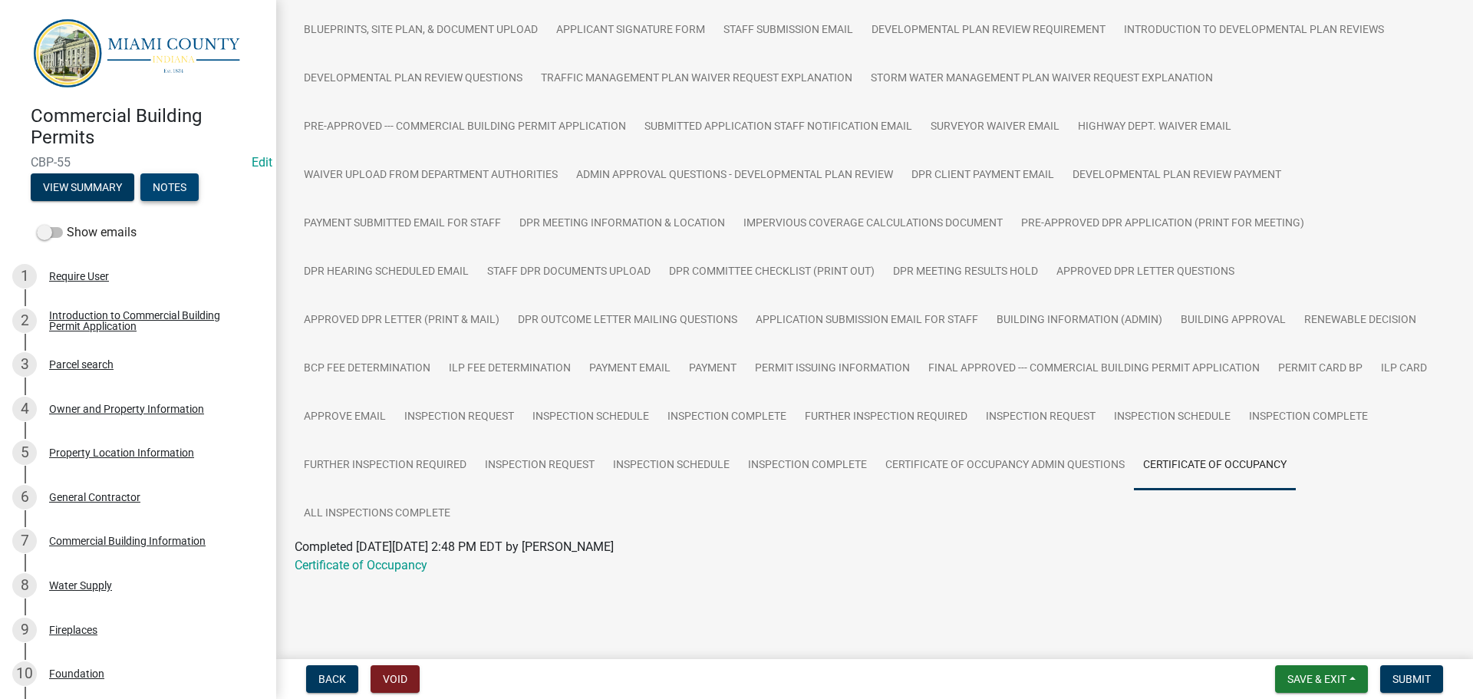
click at [186, 194] on button "Notes" at bounding box center [169, 187] width 58 height 28
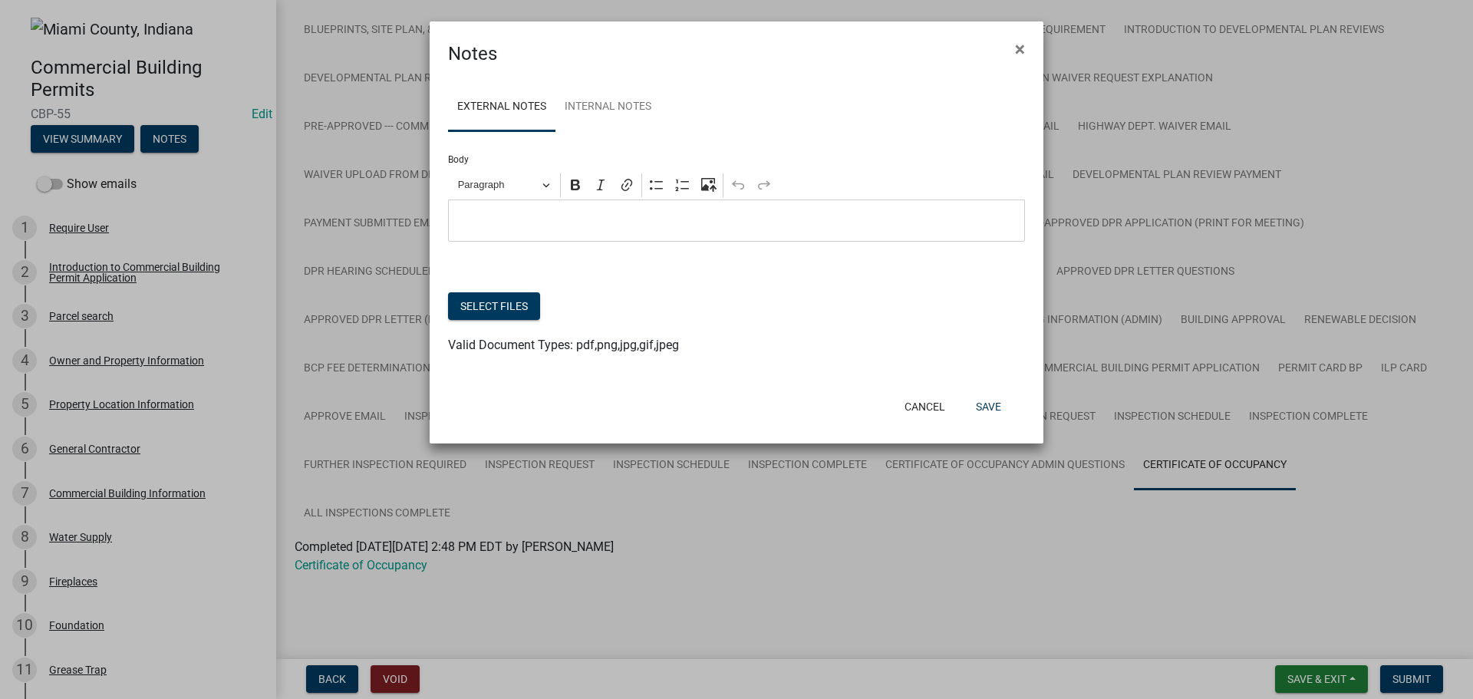
click at [569, 230] on p "Editor editing area: main. Press Alt+0 for help." at bounding box center [737, 221] width 561 height 18
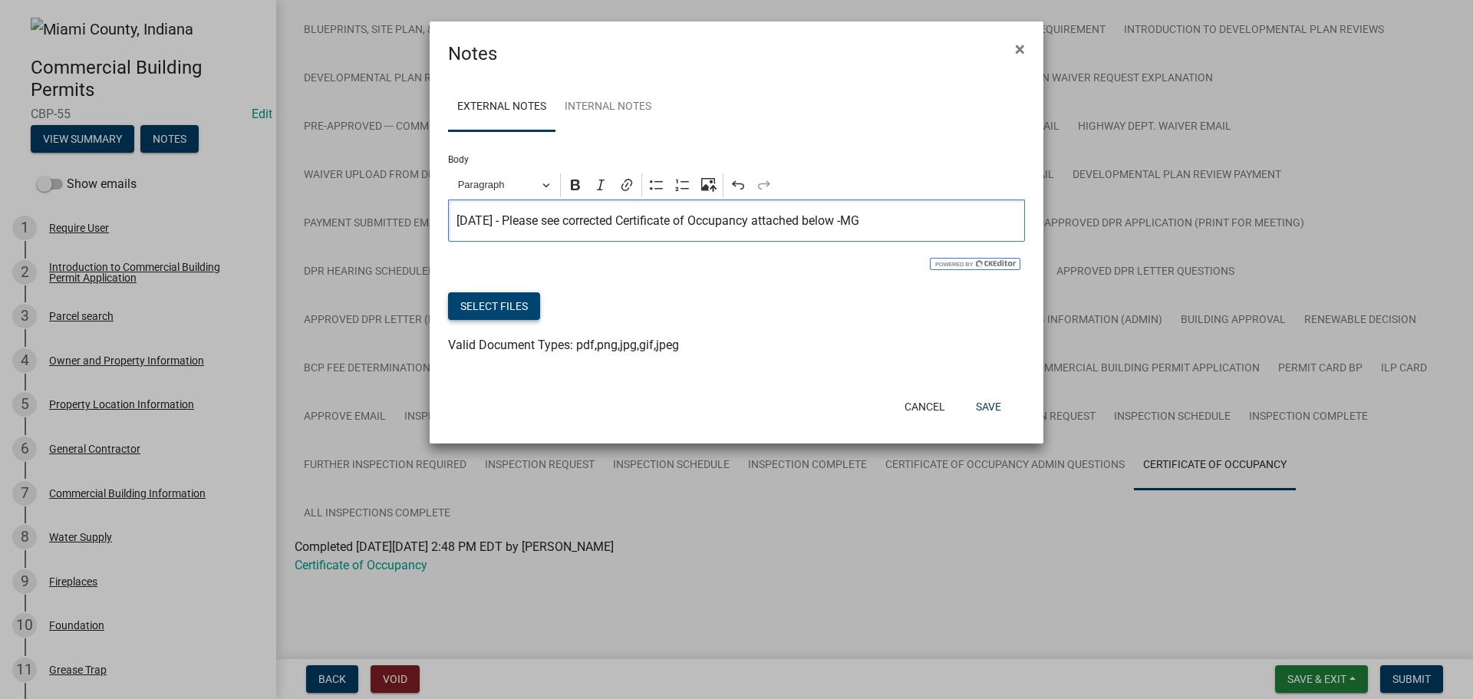
click at [498, 320] on button "Select files" at bounding box center [494, 306] width 92 height 28
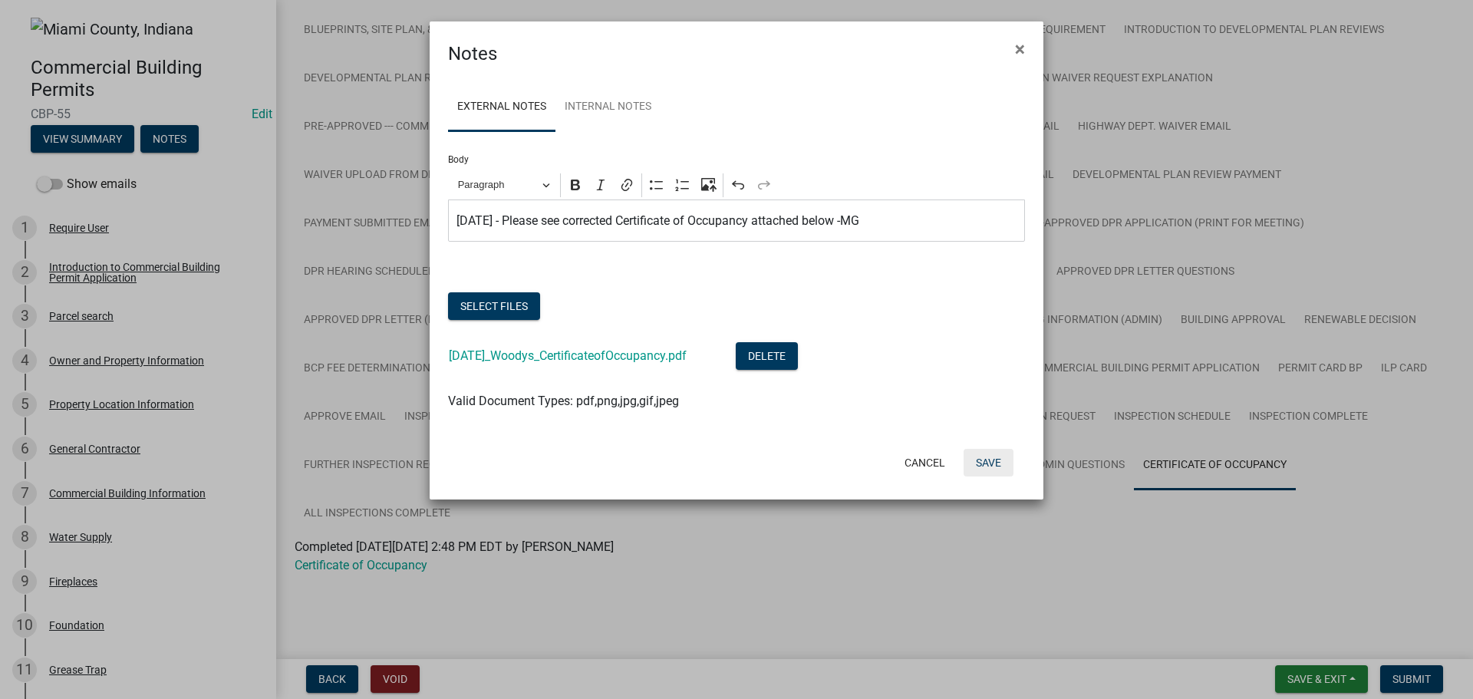
click at [978, 477] on button "Save" at bounding box center [989, 463] width 50 height 28
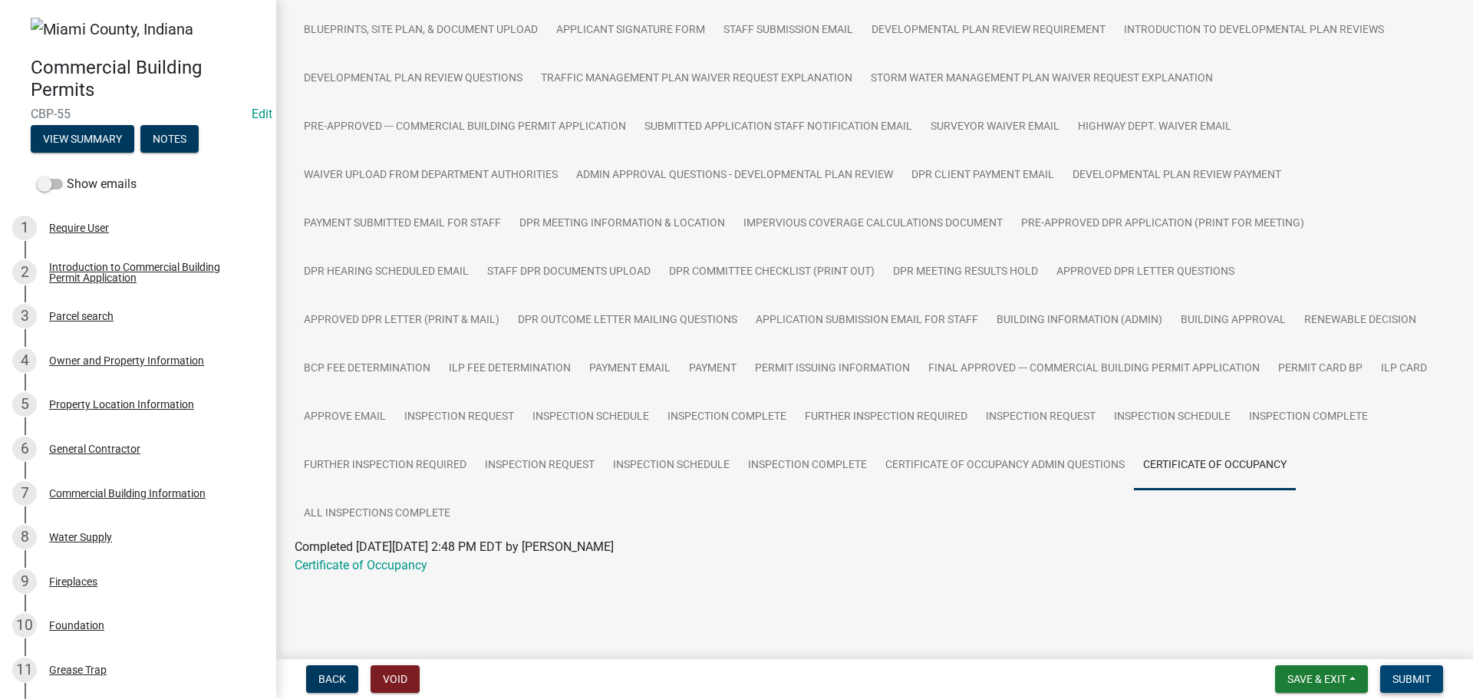
click at [1433, 676] on button "Submit" at bounding box center [1412, 679] width 63 height 28
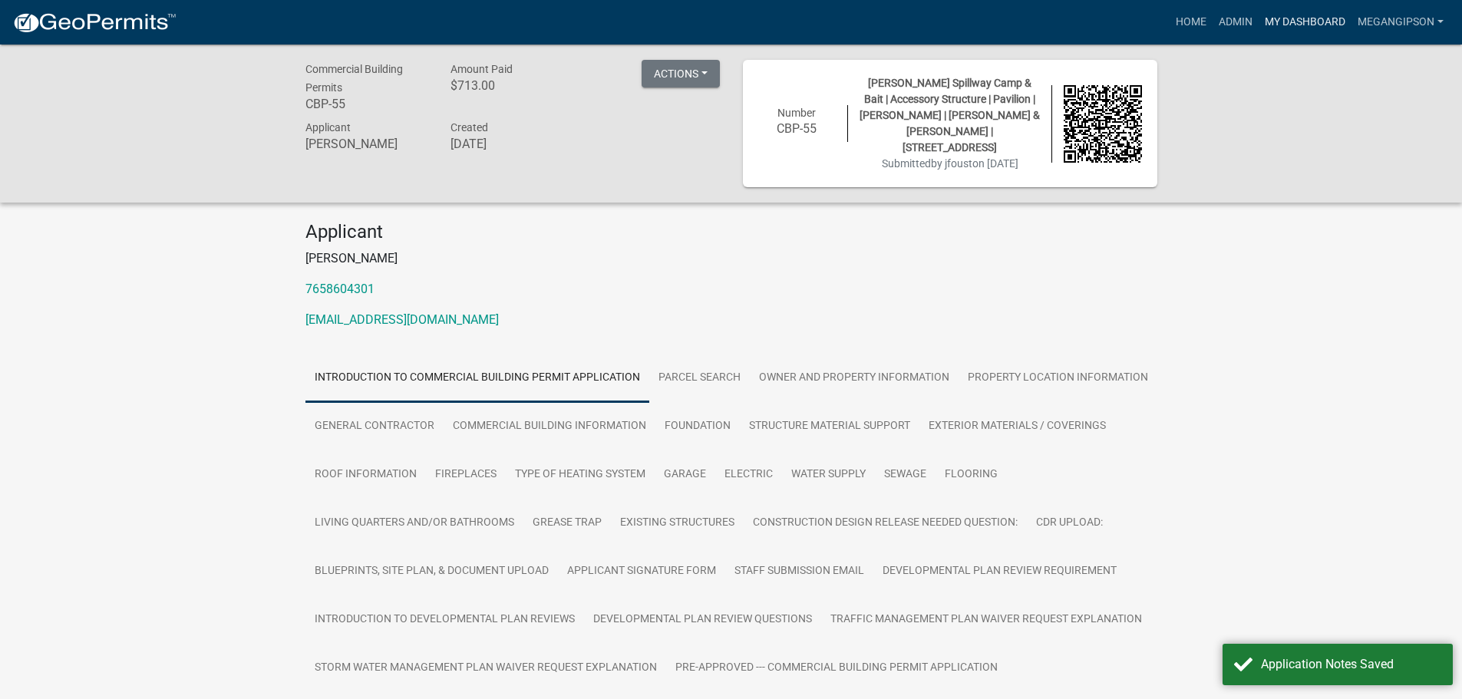
click at [1259, 22] on link "My Dashboard" at bounding box center [1305, 22] width 93 height 29
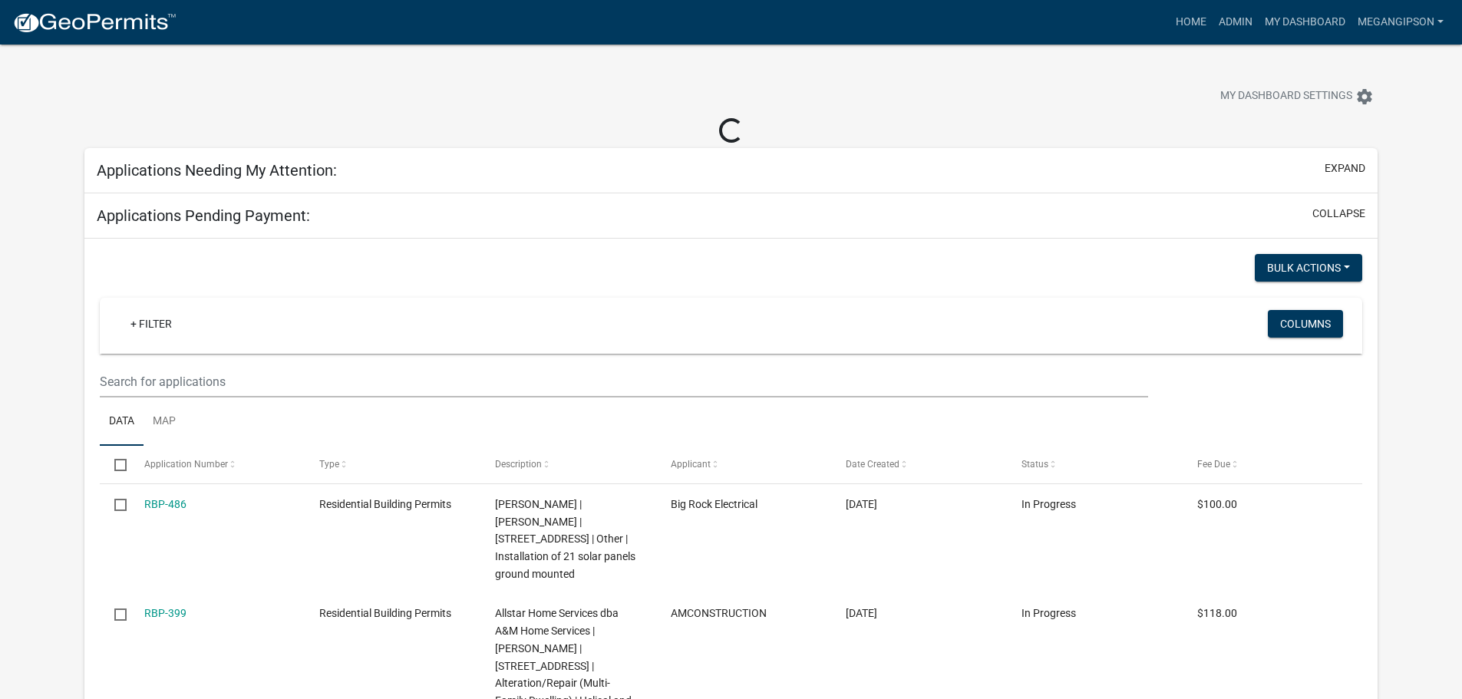
select select "3: 100"
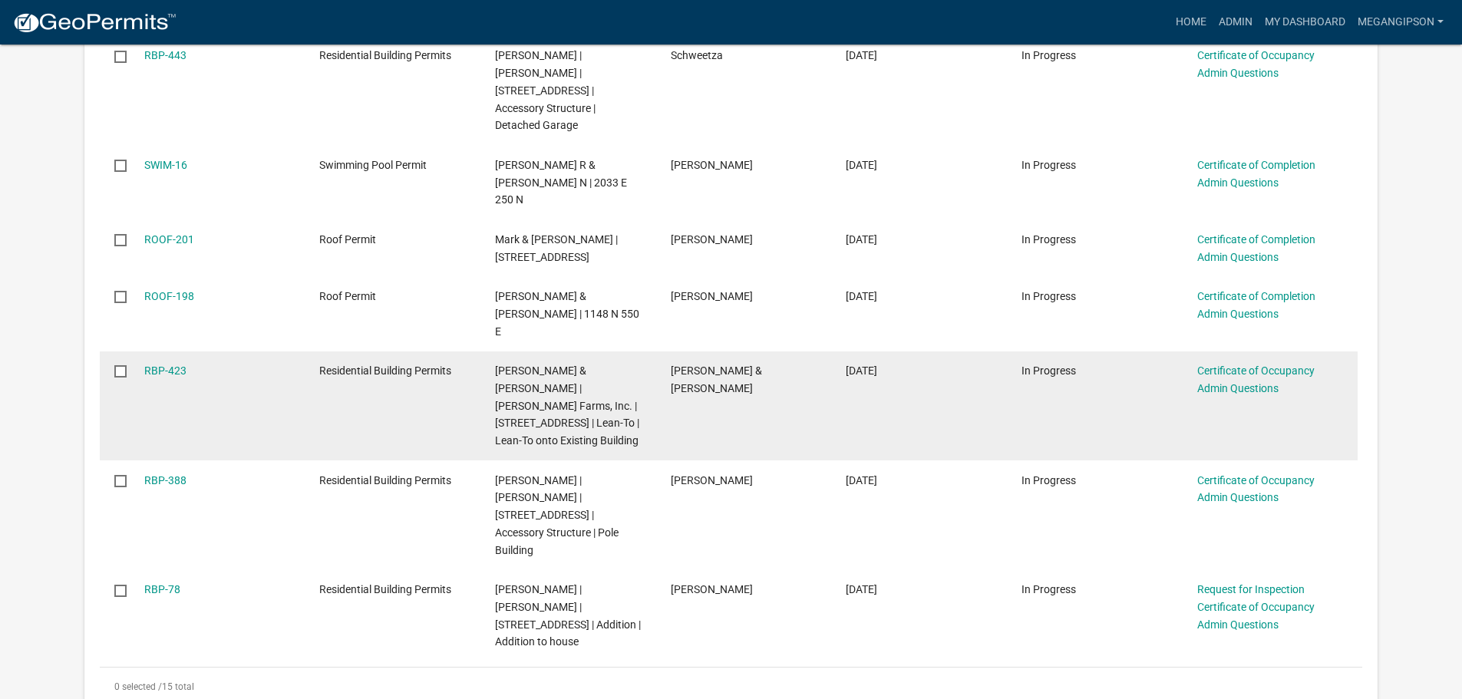
scroll to position [998, 0]
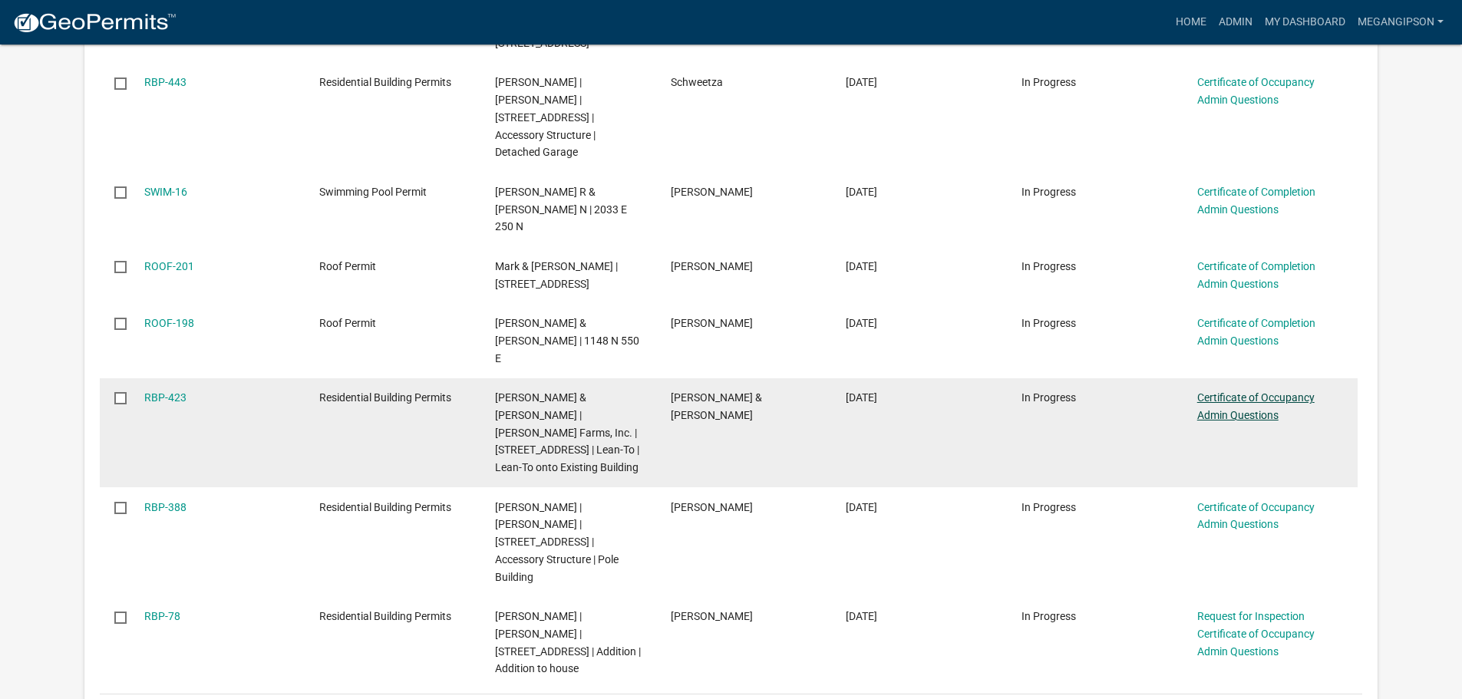
click at [1223, 391] on link "Certificate of Occupancy Admin Questions" at bounding box center [1255, 406] width 117 height 30
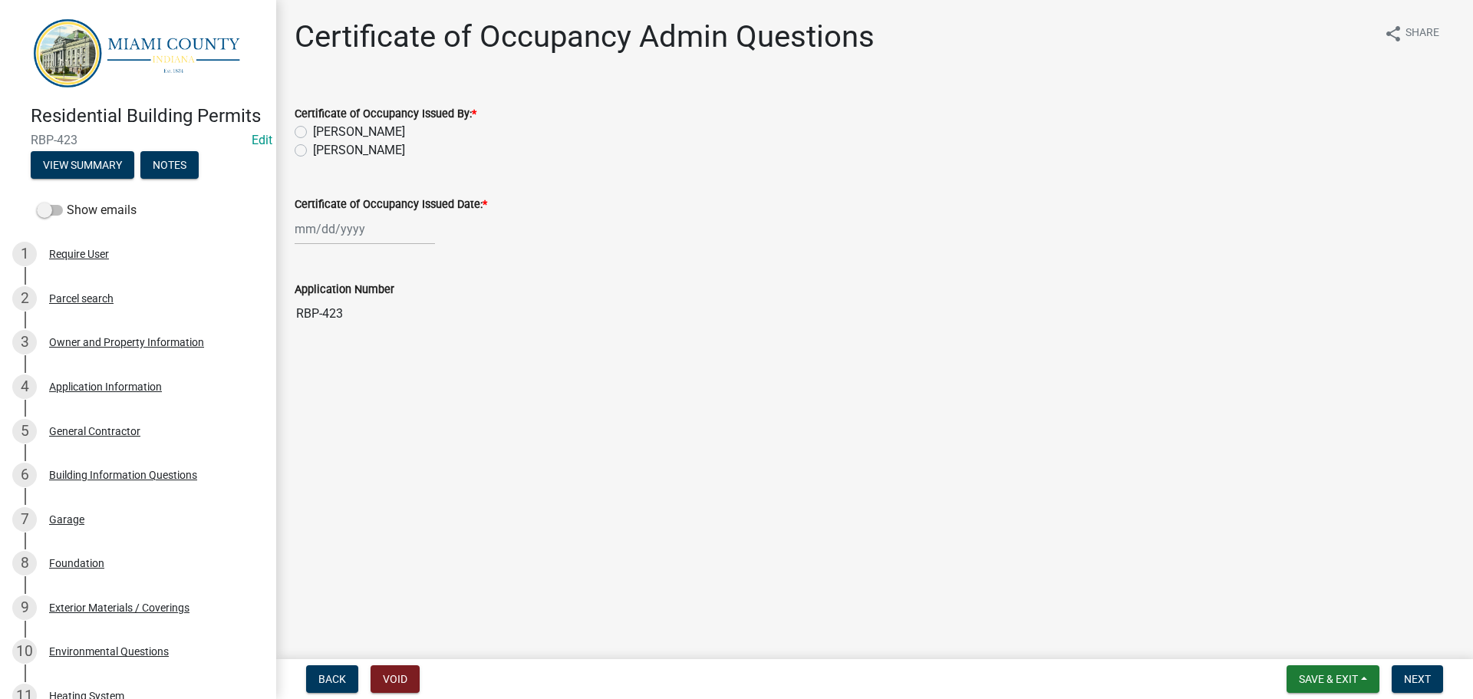
click at [396, 160] on label "[PERSON_NAME]" at bounding box center [359, 150] width 92 height 18
click at [323, 151] on input "[PERSON_NAME]" at bounding box center [318, 146] width 10 height 10
radio input "true"
click at [331, 245] on div at bounding box center [365, 228] width 140 height 31
select select "8"
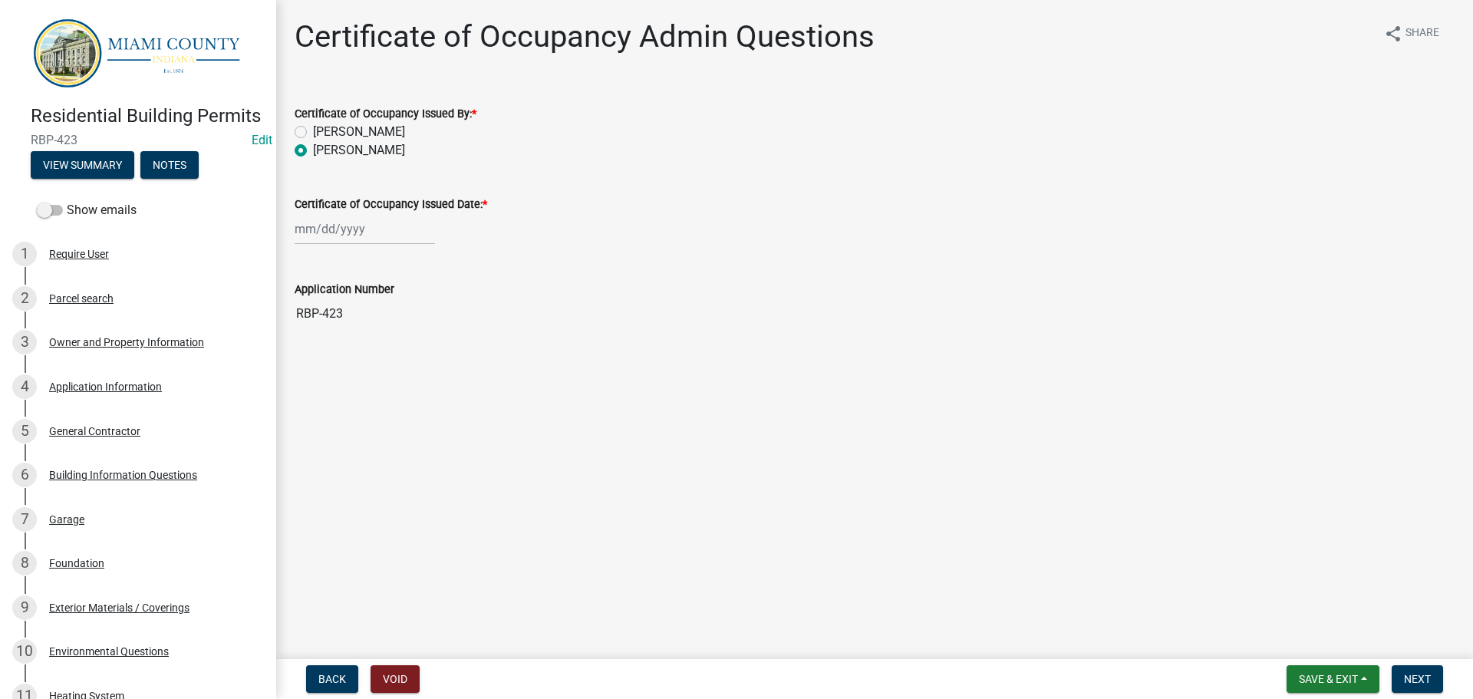
select select "2025"
click at [340, 381] on div "12" at bounding box center [334, 368] width 25 height 25
type input "[DATE]"
click at [1410, 682] on span "Next" at bounding box center [1417, 679] width 27 height 12
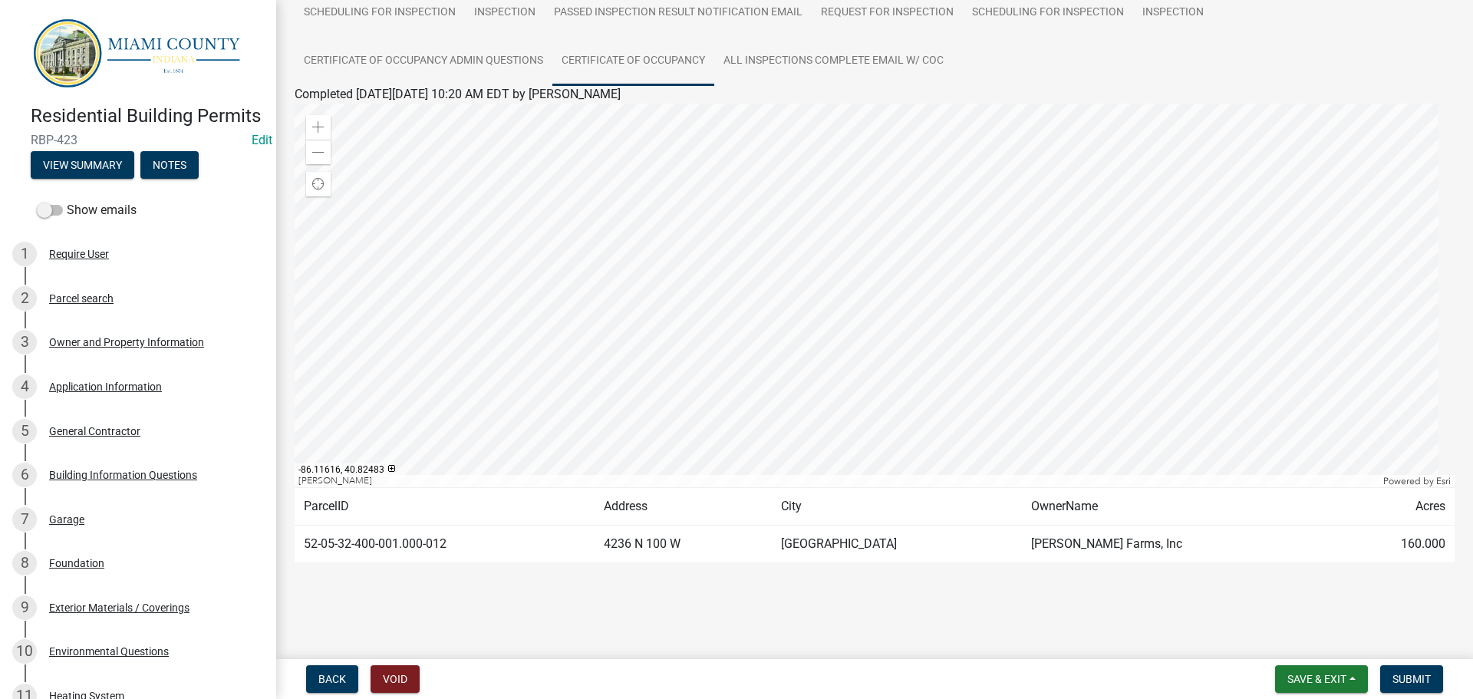
scroll to position [384, 0]
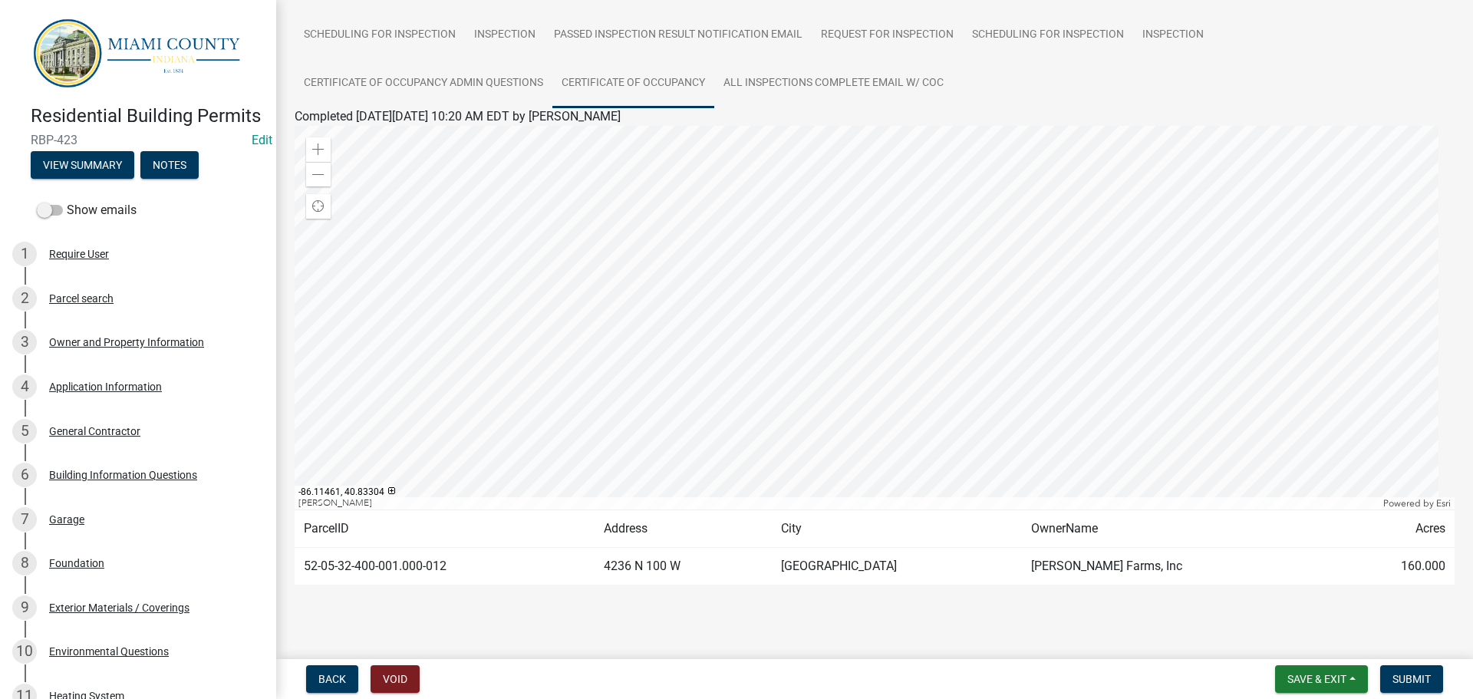
click at [553, 108] on link "Certificate of Occupancy" at bounding box center [634, 83] width 162 height 49
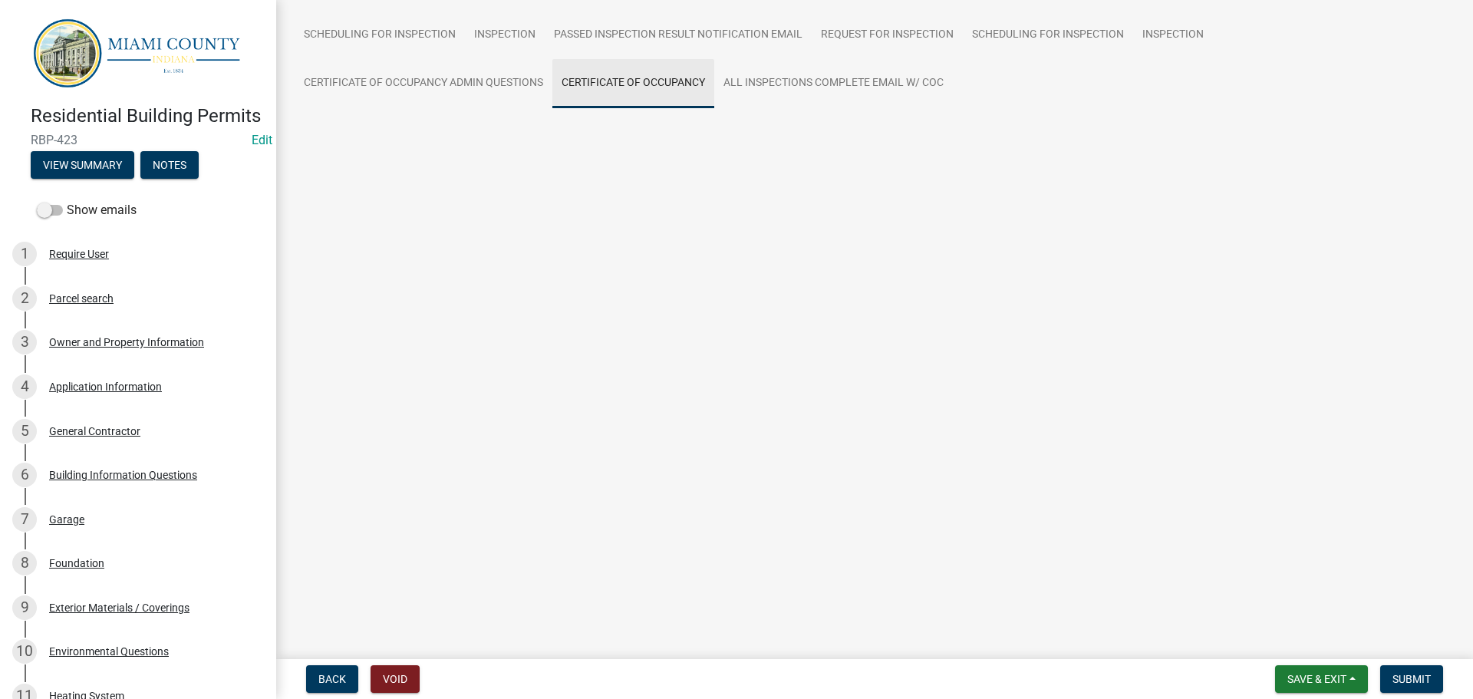
scroll to position [76, 0]
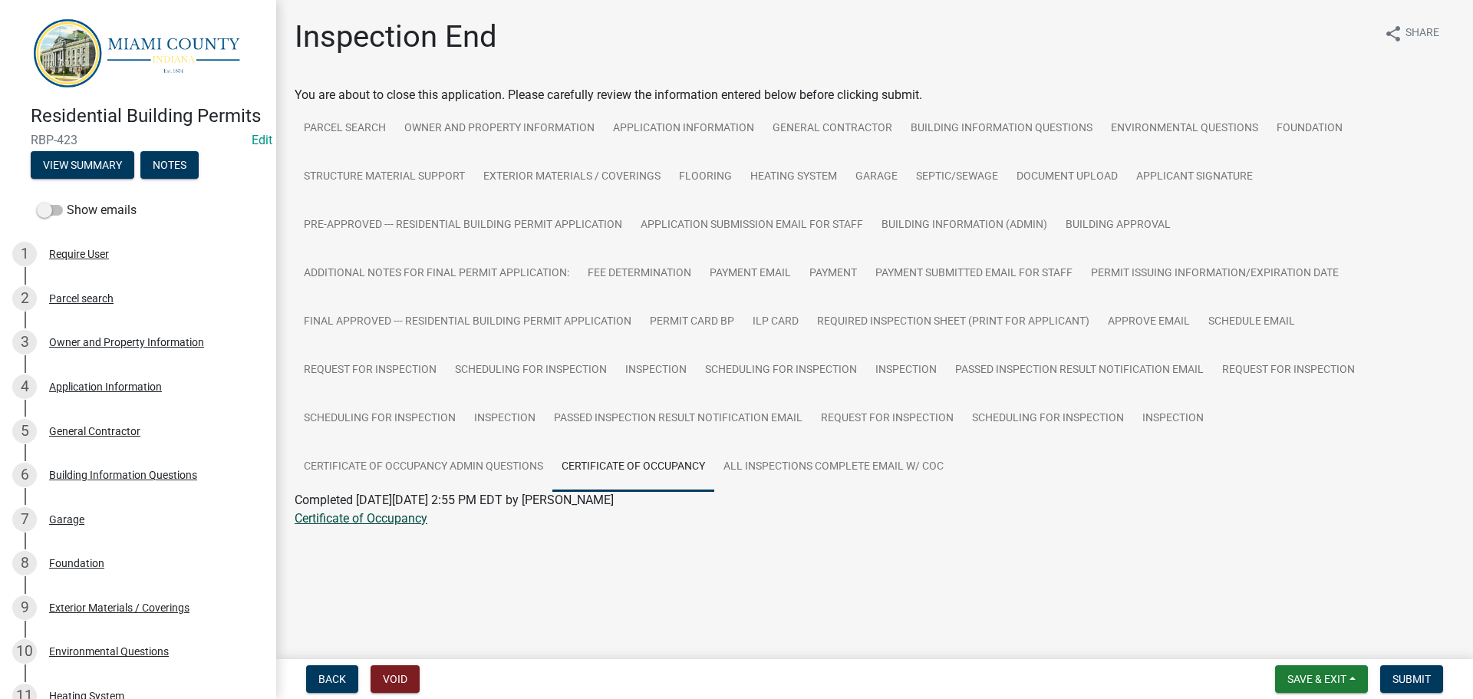
click at [364, 526] on link "Certificate of Occupancy" at bounding box center [361, 518] width 133 height 15
click at [196, 179] on button "Notes" at bounding box center [169, 165] width 58 height 28
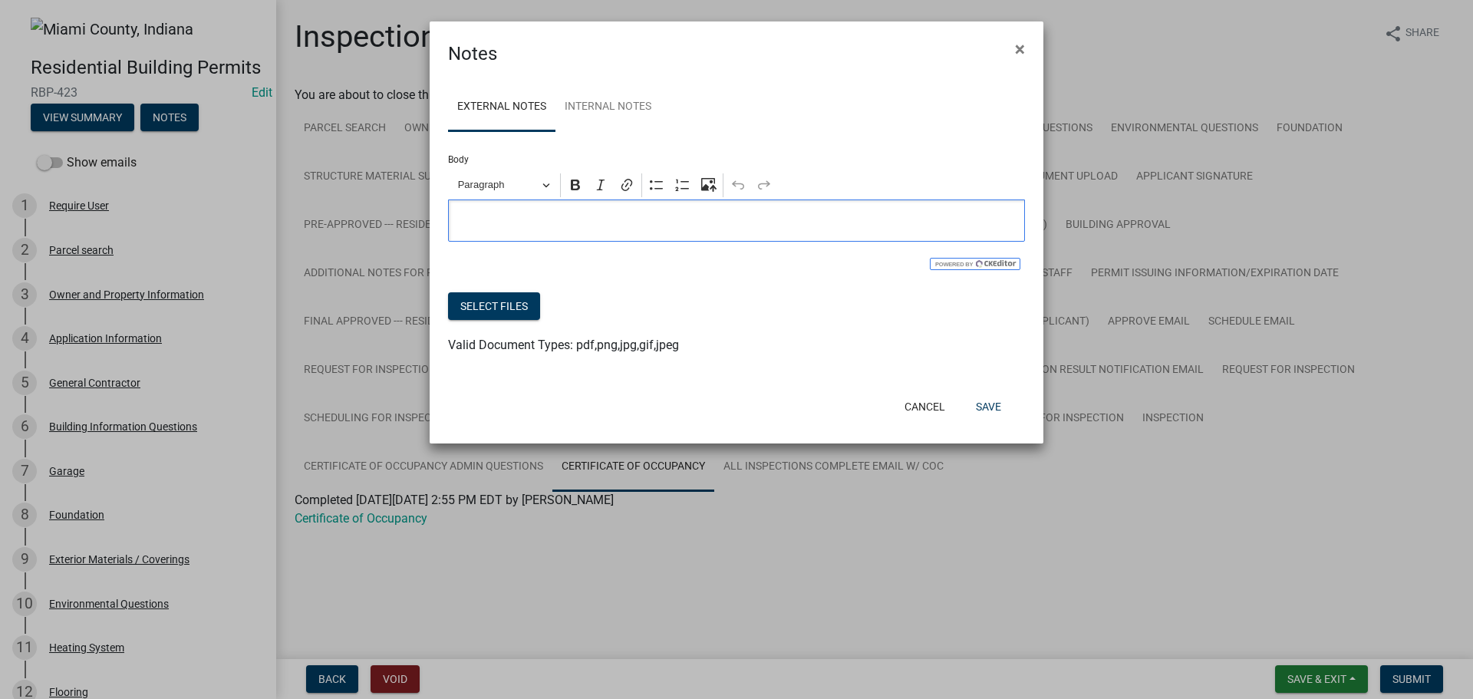
click at [599, 230] on p "Editor editing area: main. Press Alt+0 for help." at bounding box center [737, 221] width 561 height 18
click at [540, 320] on button "Select files" at bounding box center [494, 306] width 92 height 28
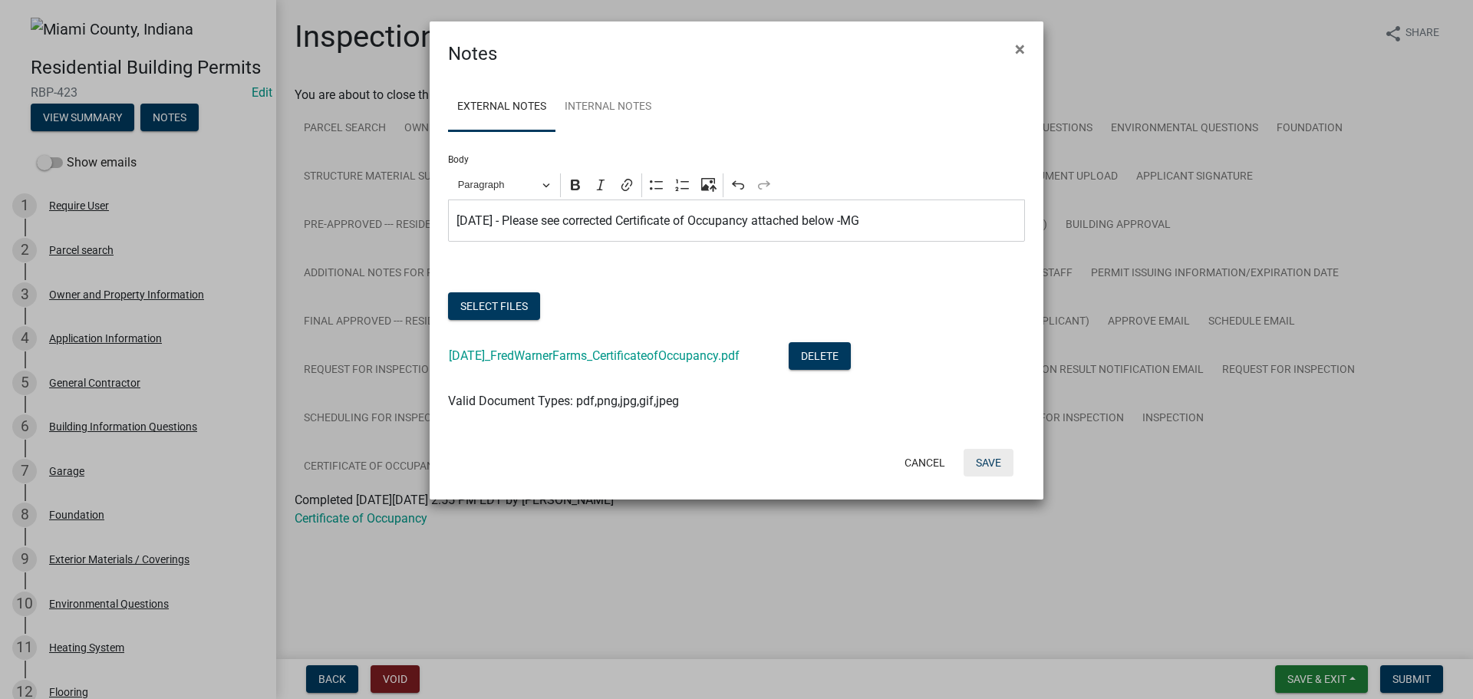
click at [972, 477] on button "Save" at bounding box center [989, 463] width 50 height 28
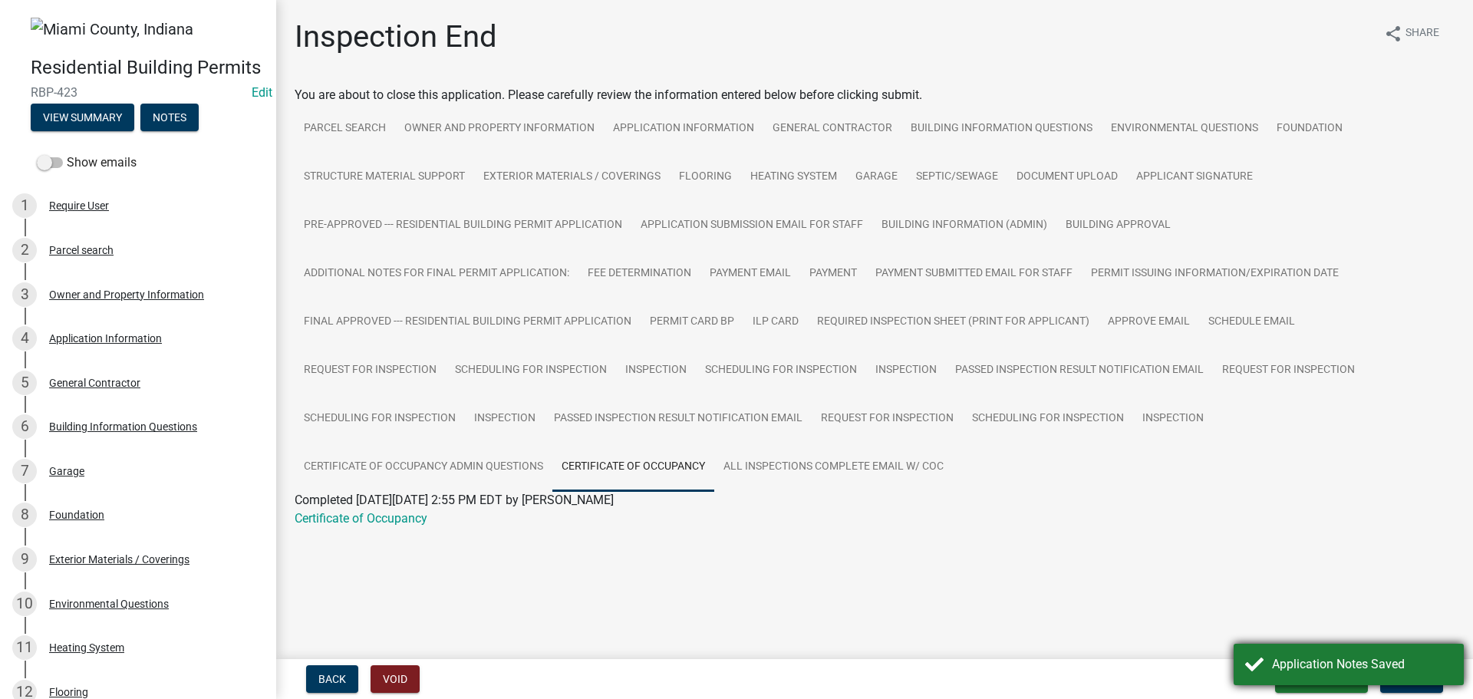
click at [1384, 656] on div "Application Notes Saved" at bounding box center [1362, 664] width 180 height 18
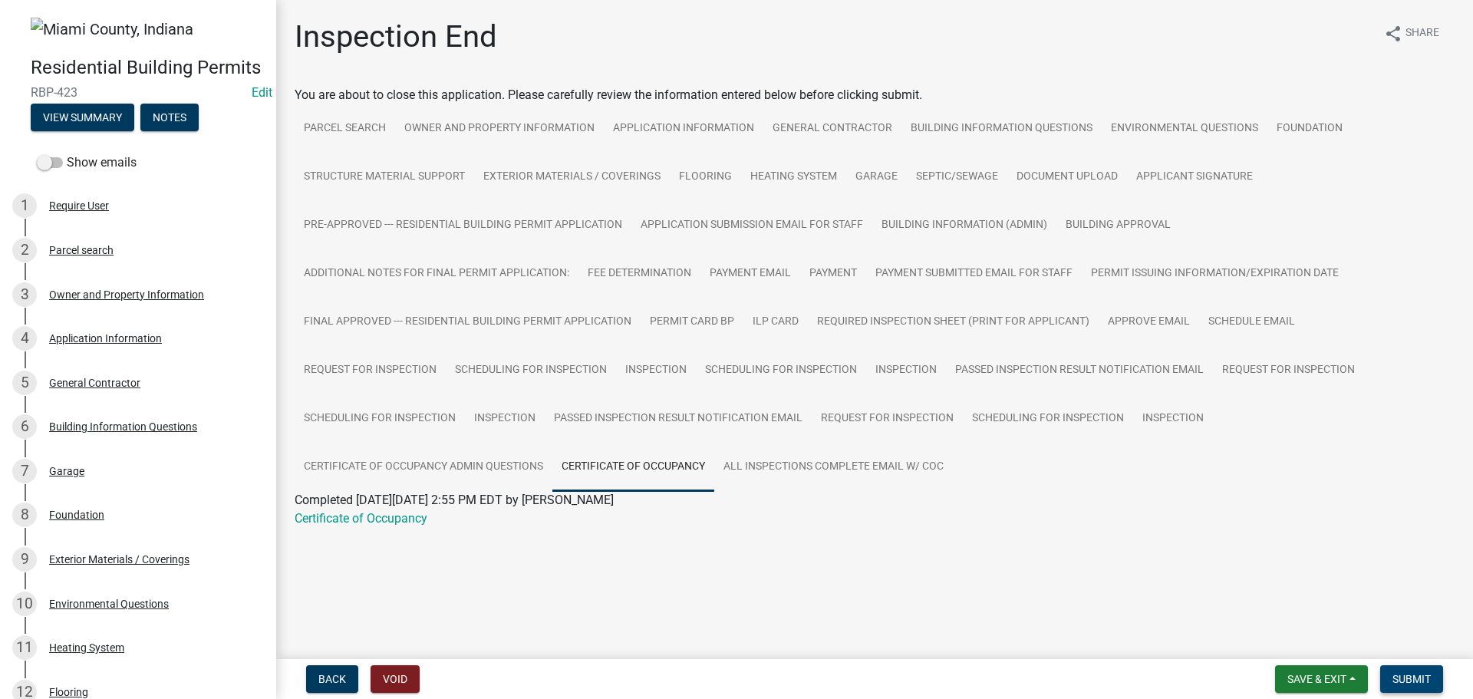
click at [1401, 674] on span "Submit" at bounding box center [1412, 679] width 38 height 12
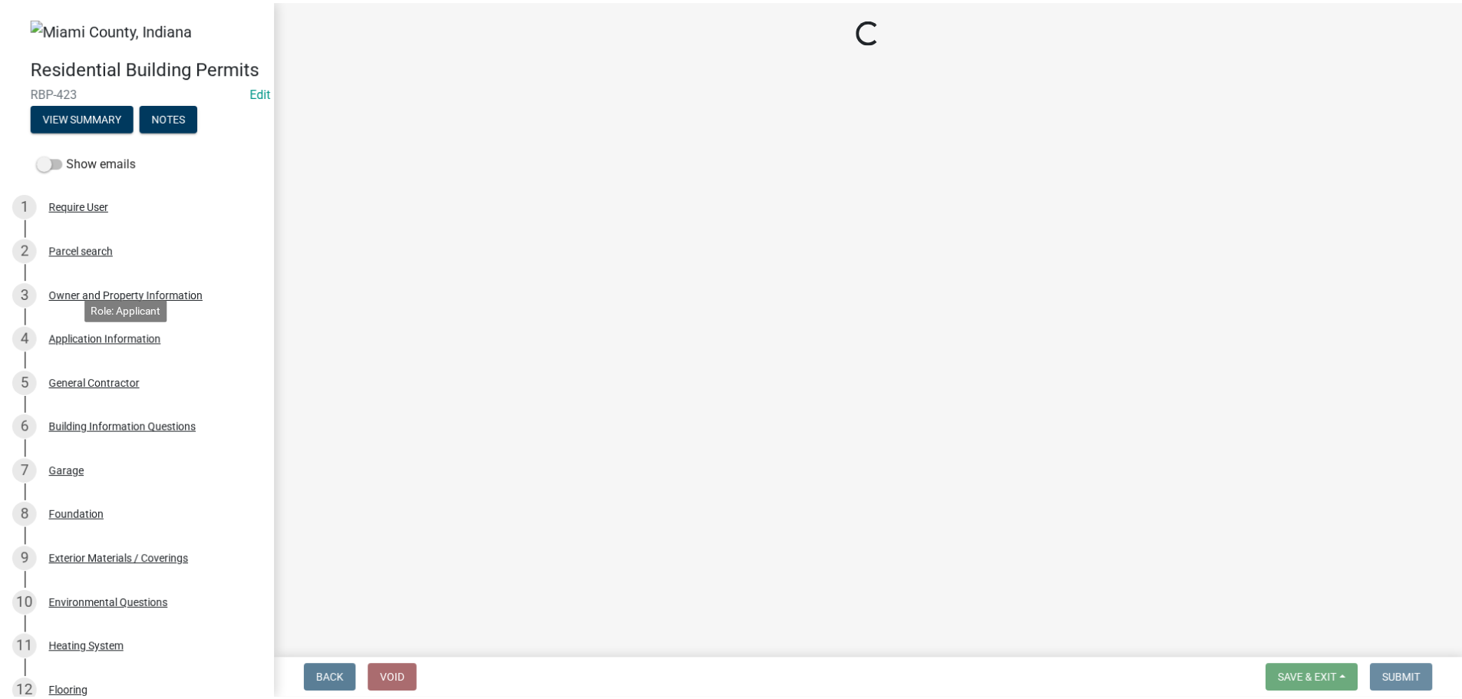
scroll to position [0, 0]
